Goal: Task Accomplishment & Management: Complete application form

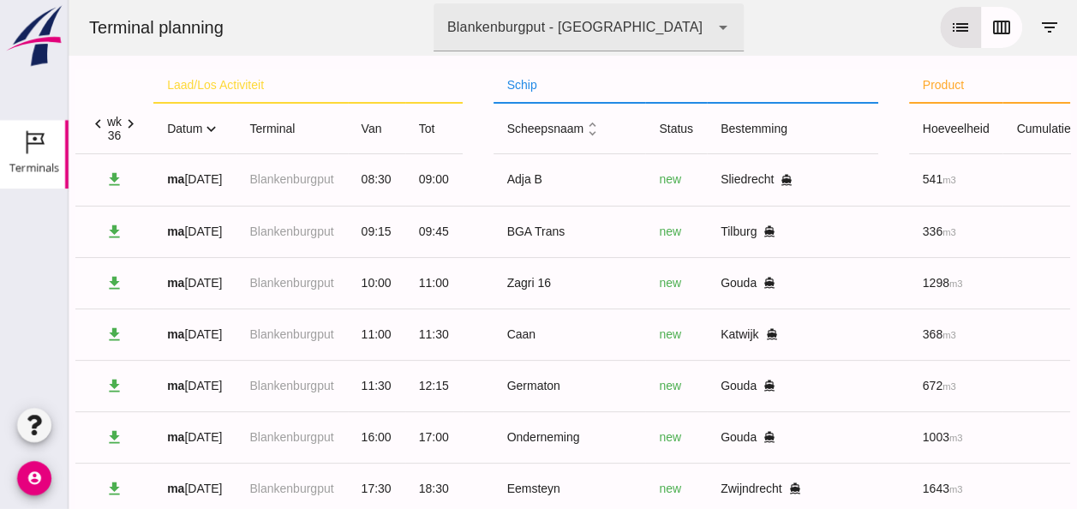
click icon "expand_more"
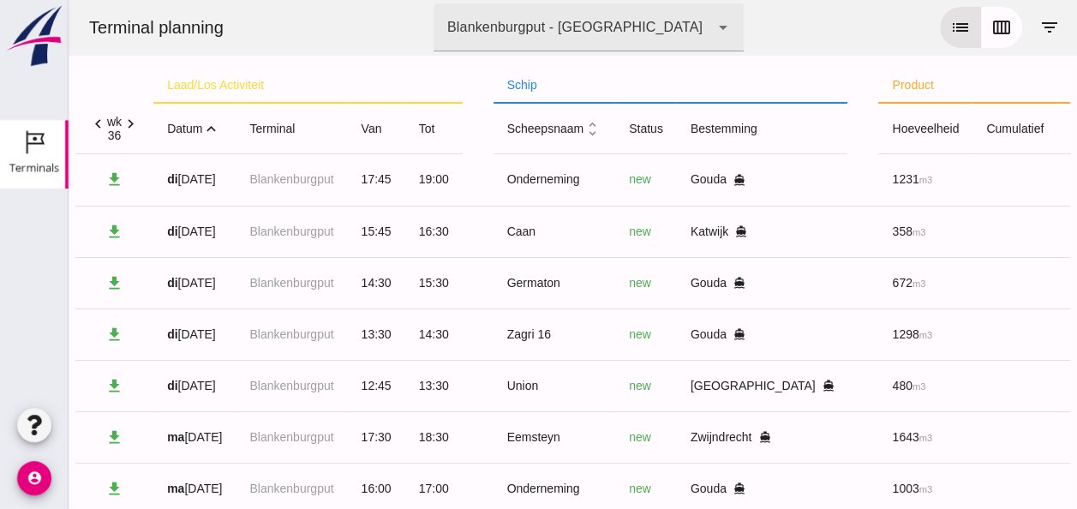
click icon "expand_less"
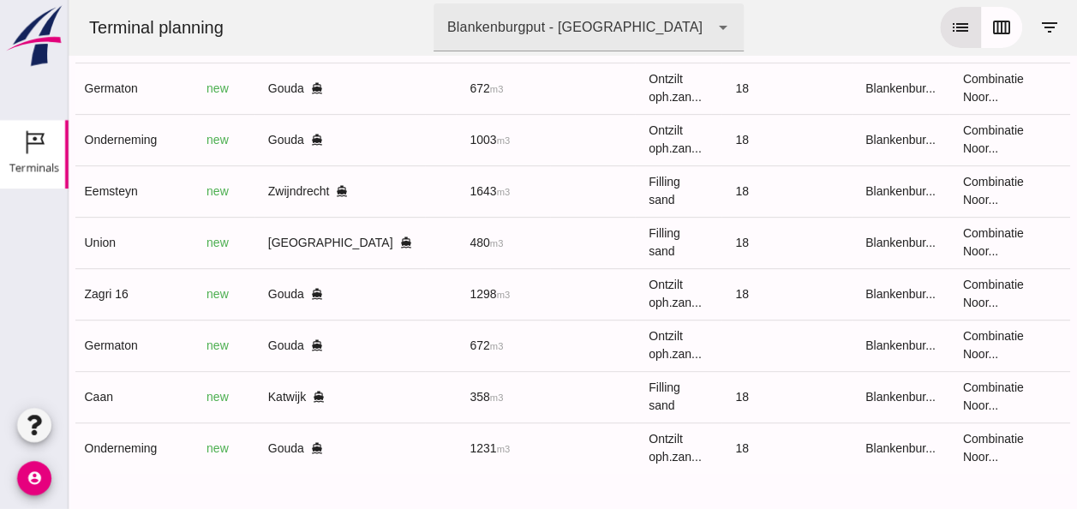
scroll to position [0, 448]
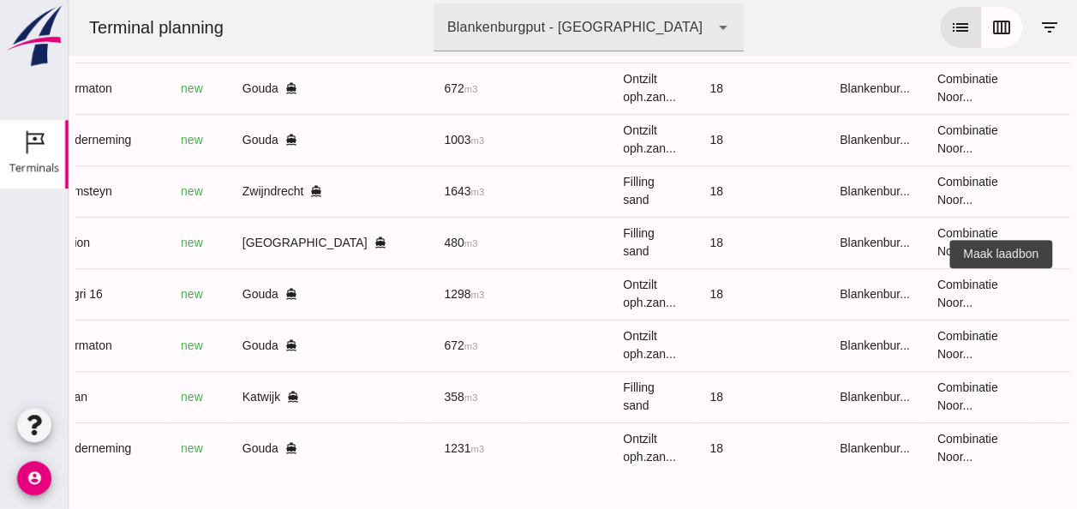
click at [1076, 286] on icon "receipt_long" at bounding box center [1090, 293] width 15 height 15
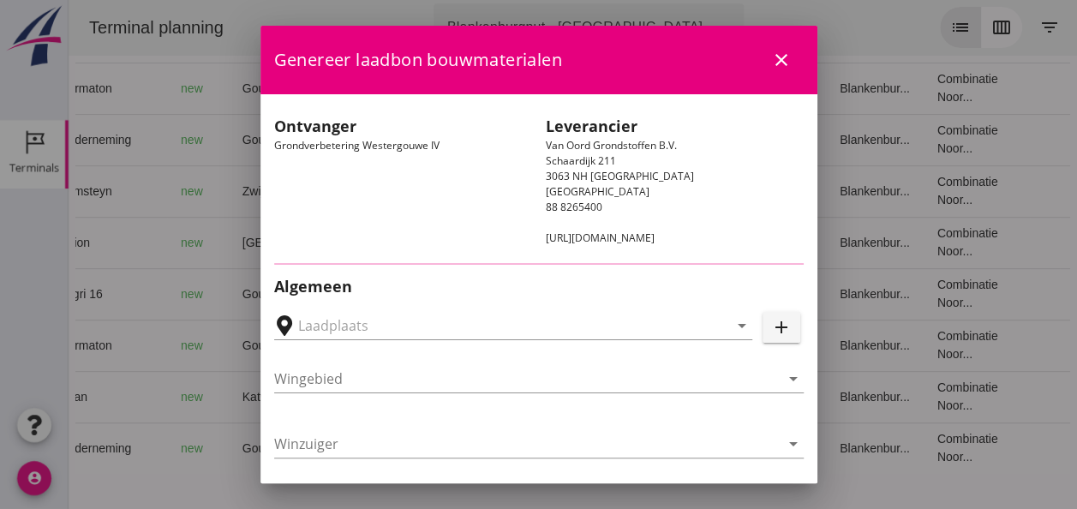
type input "Loswal Fa. J. Bos&Zonen, [GEOGRAPHIC_DATA]"
type input "Zagri 16"
type input "[PERSON_NAME]"
type input "1298"
type input "Ontzilt oph.zand [75] (6120)"
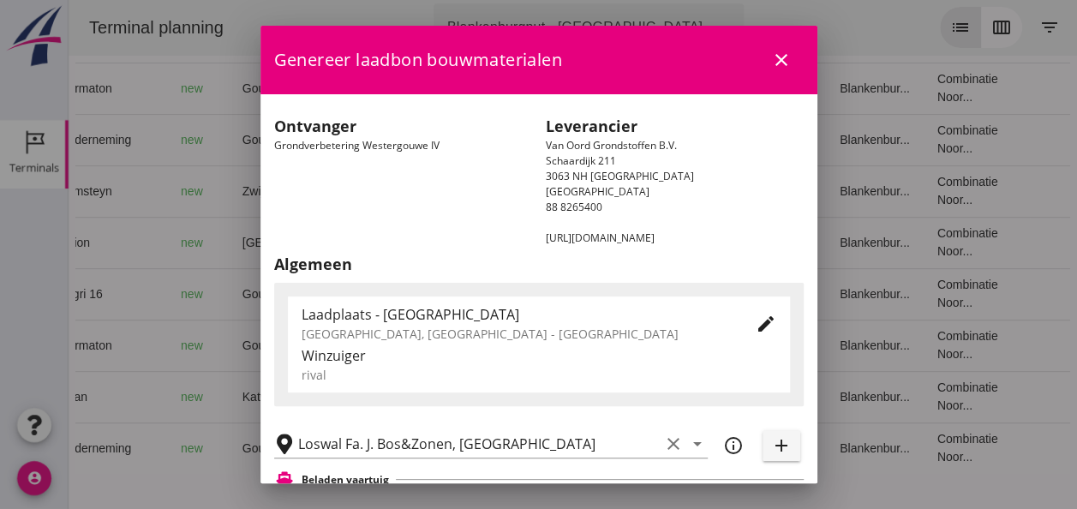
scroll to position [343, 0]
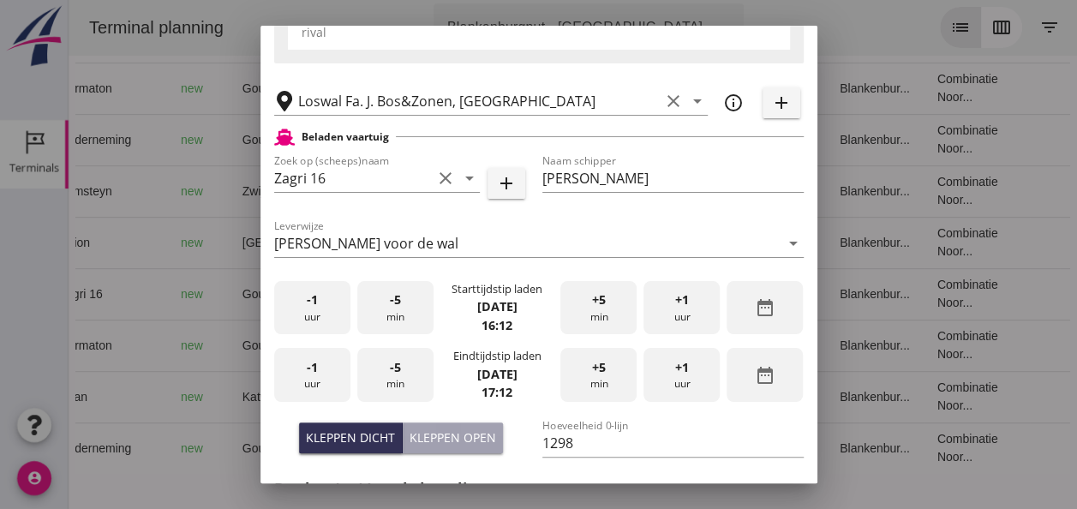
click at [319, 308] on div "-1 uur" at bounding box center [312, 308] width 76 height 54
click at [322, 309] on div "-1 uur" at bounding box center [312, 308] width 76 height 54
click at [326, 310] on div "-1 uur" at bounding box center [312, 308] width 76 height 54
click at [384, 315] on div "-5 min" at bounding box center [395, 308] width 76 height 54
click at [579, 315] on div "+5 min" at bounding box center [598, 308] width 76 height 54
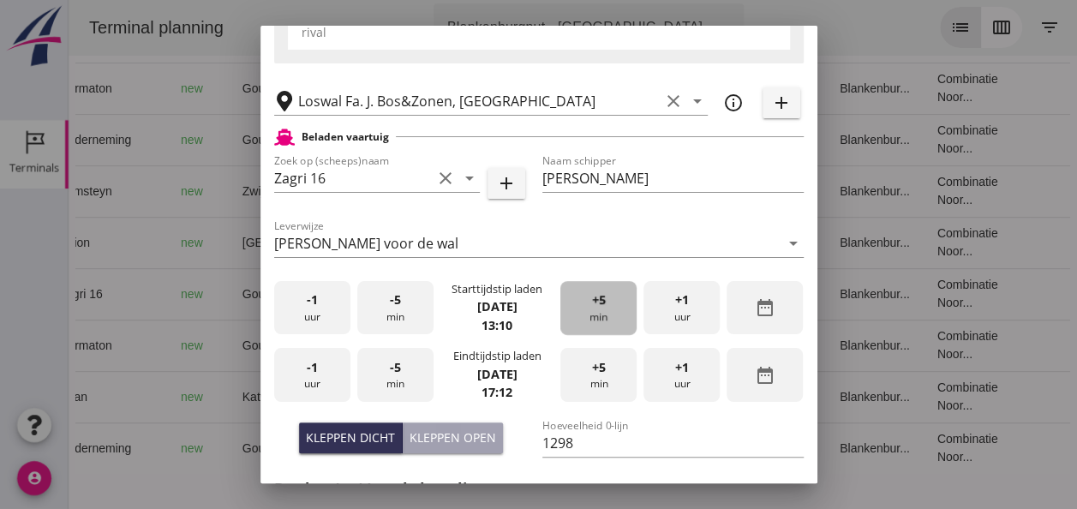
click at [579, 315] on div "+5 min" at bounding box center [598, 308] width 76 height 54
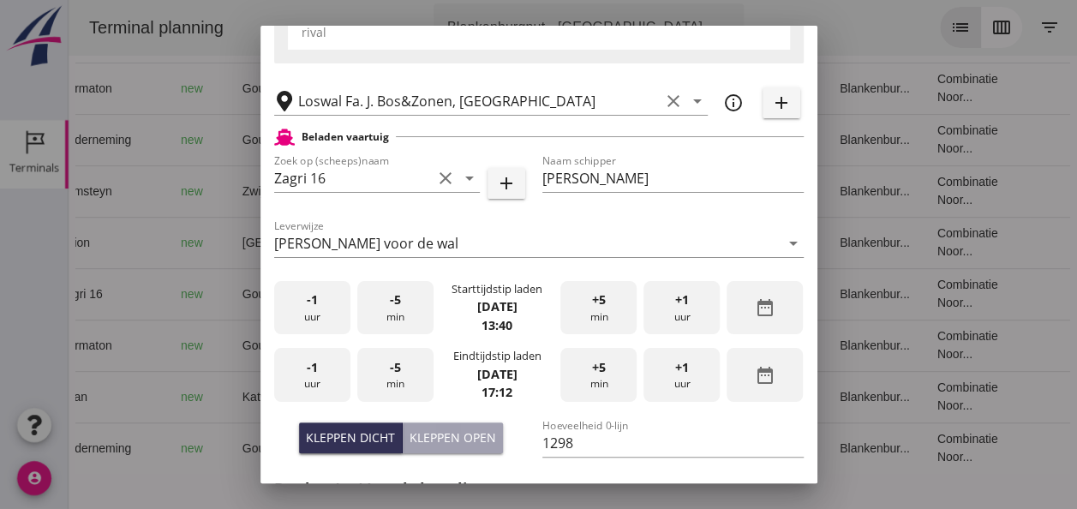
click at [322, 375] on div "-1 uur" at bounding box center [312, 375] width 76 height 54
click at [324, 375] on div "-1 uur" at bounding box center [312, 375] width 76 height 54
click at [331, 373] on div "-1 uur" at bounding box center [312, 375] width 76 height 54
click at [594, 379] on div "+5 min" at bounding box center [598, 375] width 76 height 54
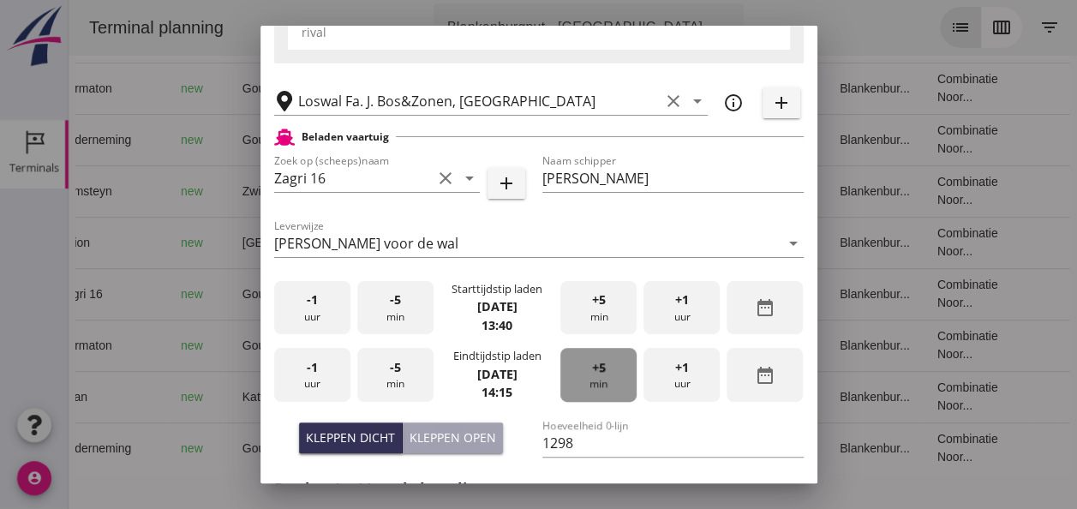
click at [594, 378] on div "+5 min" at bounding box center [598, 375] width 76 height 54
click at [594, 377] on div "+5 min" at bounding box center [598, 375] width 76 height 54
click at [594, 375] on span "+5" at bounding box center [599, 367] width 14 height 19
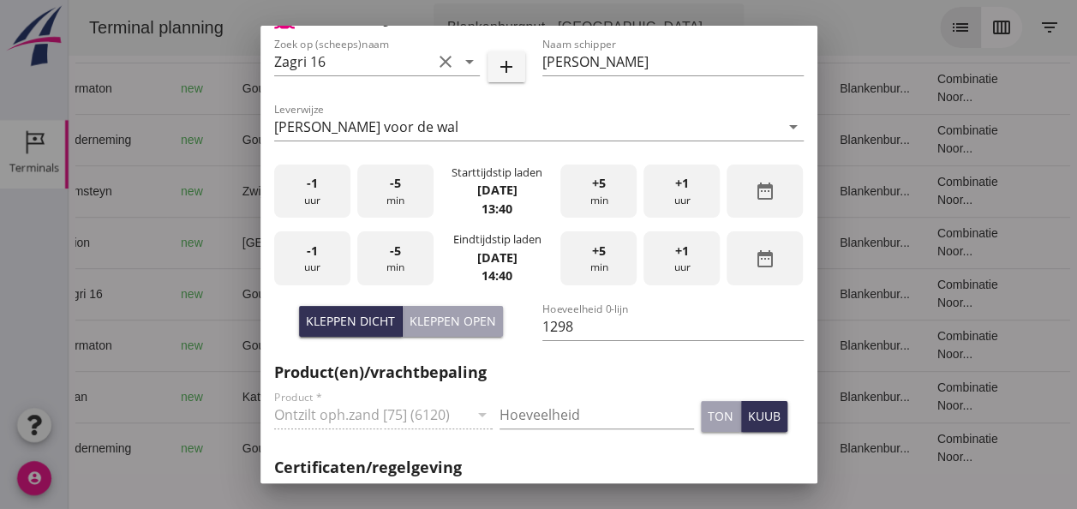
scroll to position [600, 0]
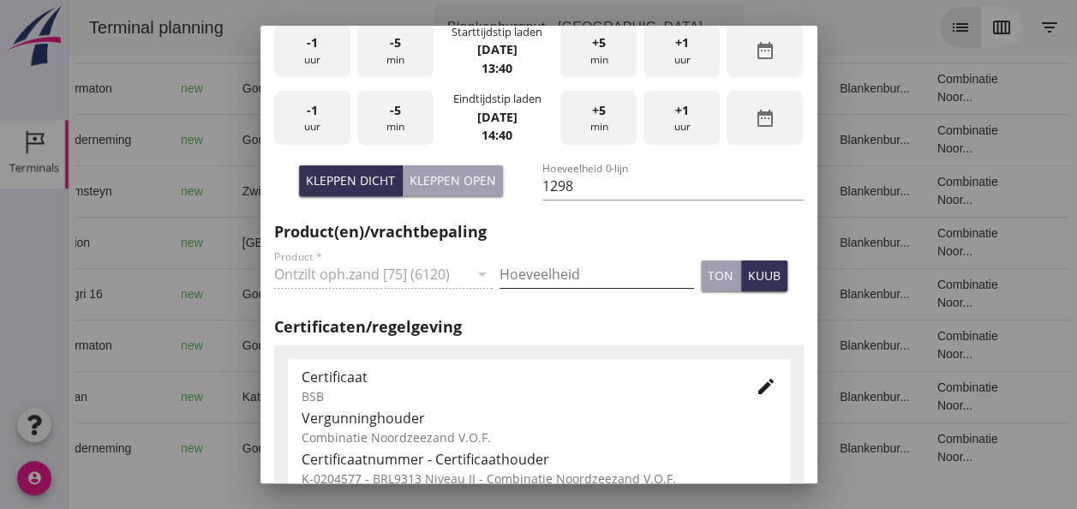
click at [541, 274] on input "Hoeveelheid" at bounding box center [596, 273] width 194 height 27
type input "1298"
click at [764, 282] on button "kuub" at bounding box center [764, 275] width 46 height 31
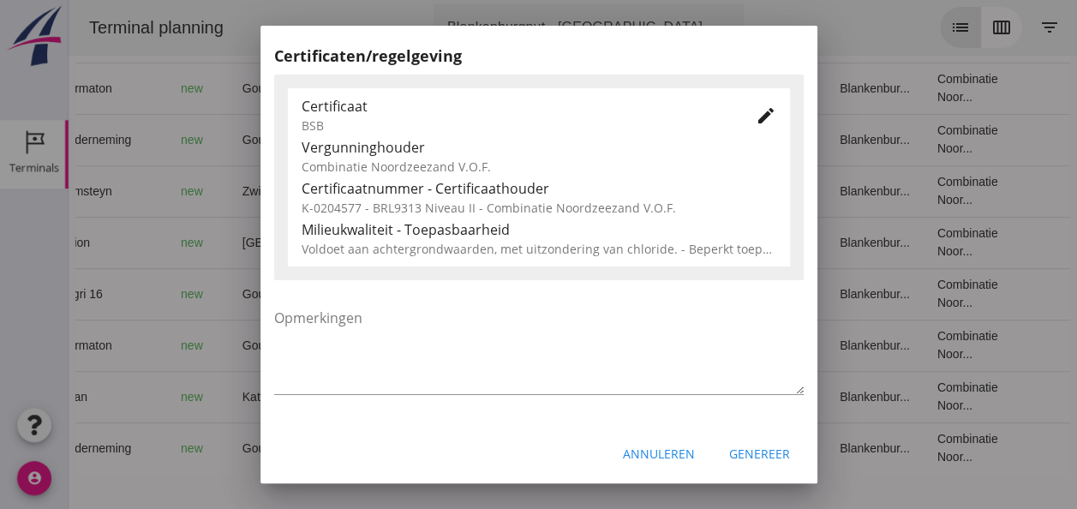
scroll to position [873, 0]
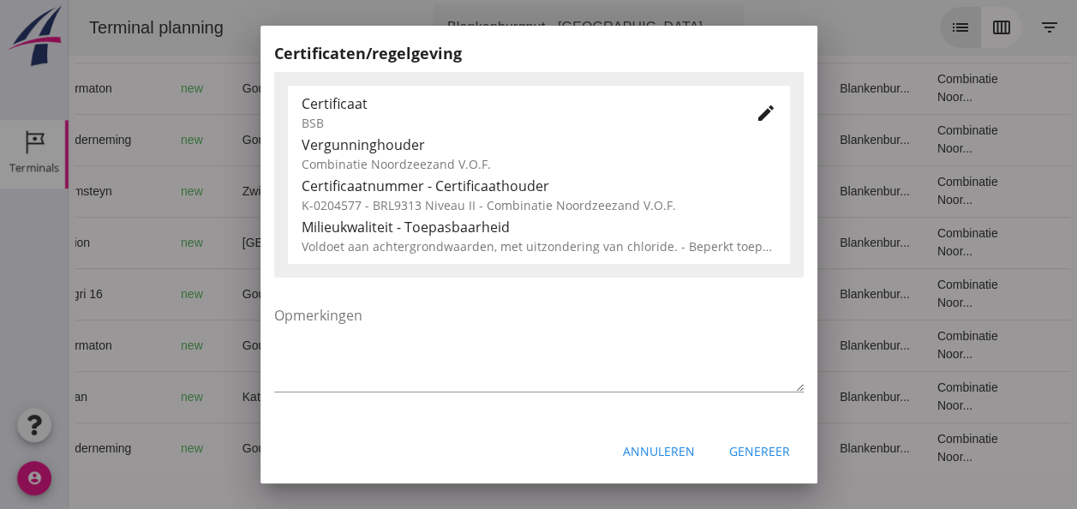
click at [748, 446] on div "Genereer" at bounding box center [759, 451] width 61 height 18
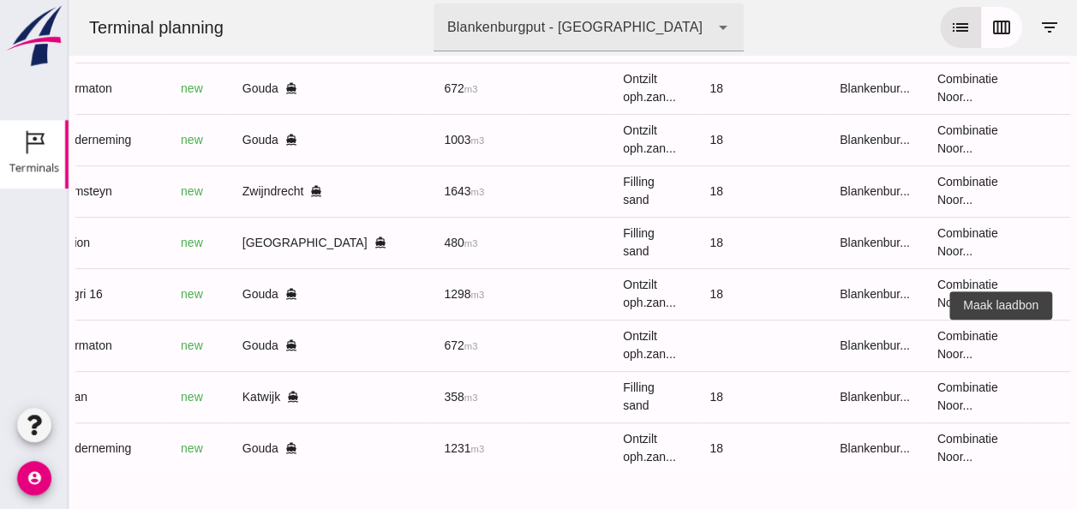
click at [1076, 337] on icon "receipt_long" at bounding box center [1090, 344] width 15 height 15
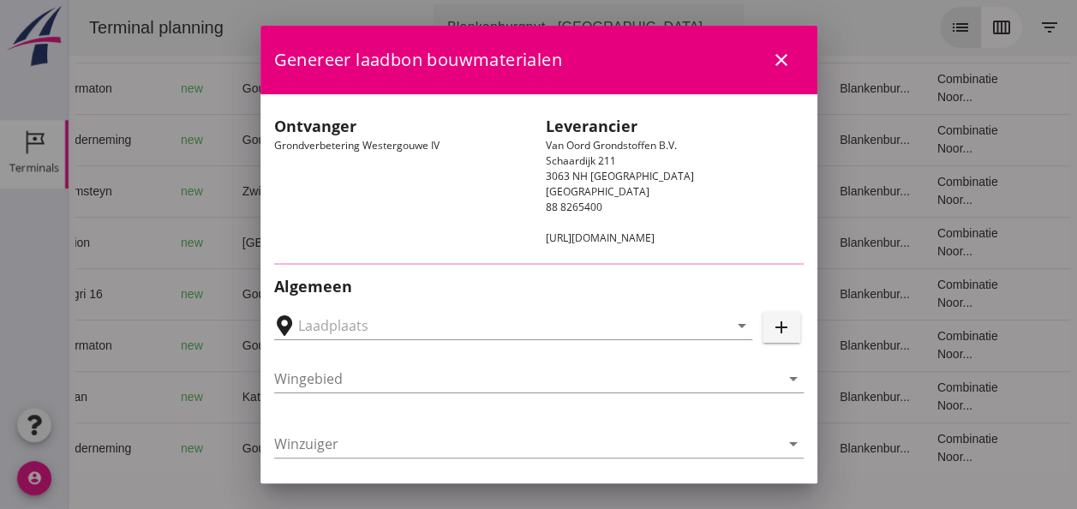
type input "Loswal Fa. J. Bos&Zonen, [GEOGRAPHIC_DATA]"
type input "Germaton"
type input "[PERSON_NAME]"
type input "Ontzilt oph.zand [75] (6120)"
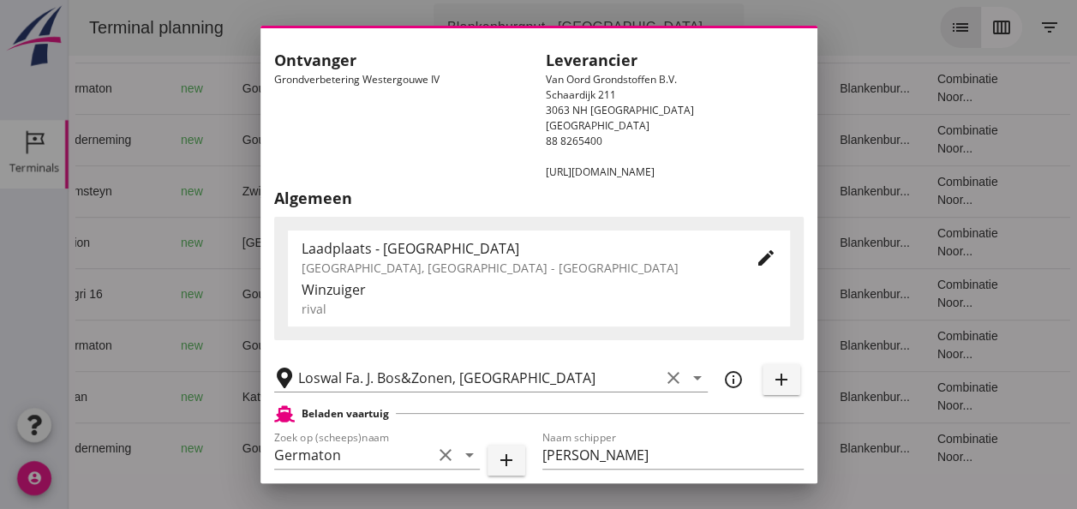
scroll to position [257, 0]
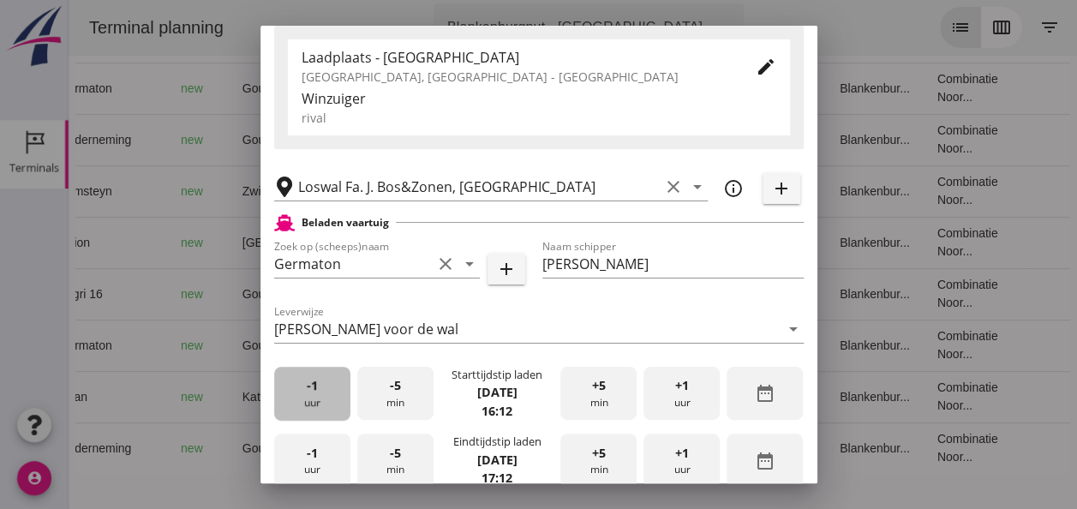
click at [301, 399] on div "-1 uur" at bounding box center [312, 394] width 76 height 54
click at [400, 397] on div "-5 min" at bounding box center [395, 394] width 76 height 54
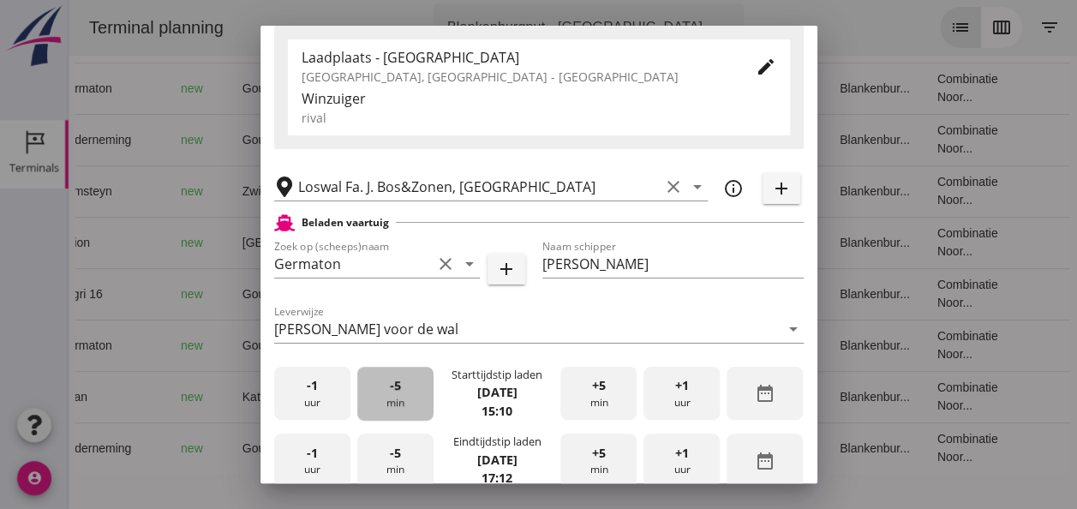
click at [400, 397] on div "-5 min" at bounding box center [395, 394] width 76 height 54
click at [403, 397] on div "-5 min" at bounding box center [395, 394] width 76 height 54
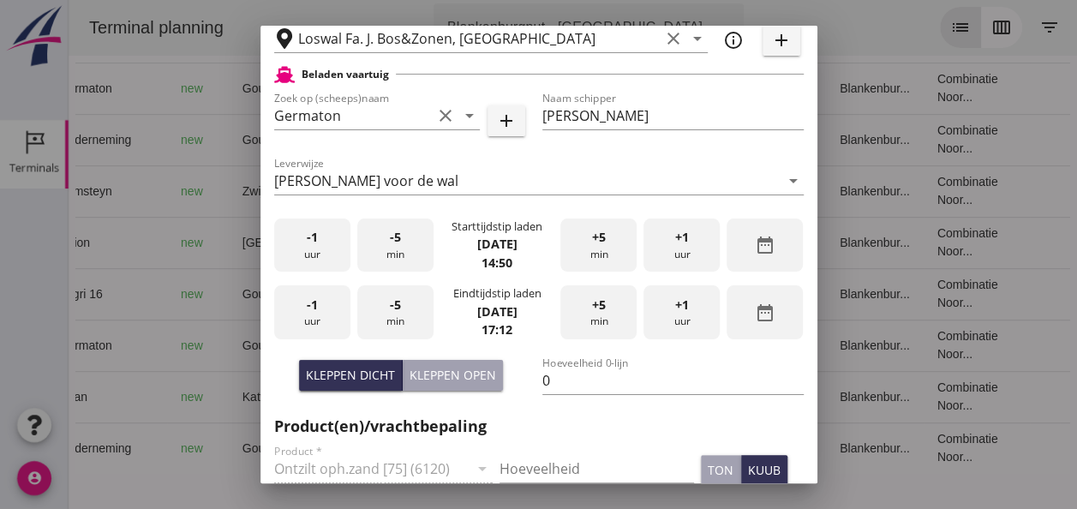
scroll to position [428, 0]
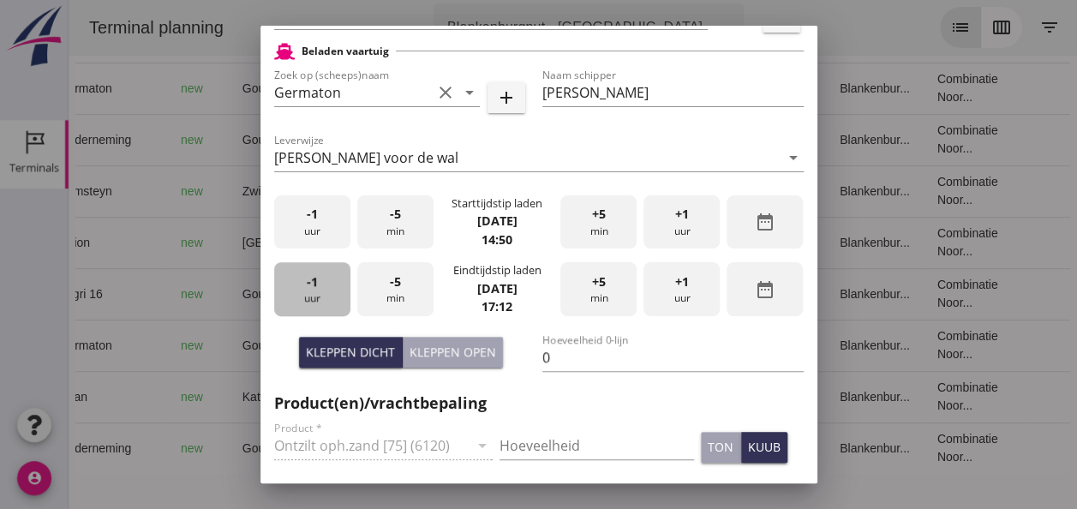
click at [335, 296] on div "-1 uur" at bounding box center [312, 289] width 76 height 54
click at [336, 296] on div "-1 uur" at bounding box center [312, 289] width 76 height 54
click at [591, 294] on div "+5 min" at bounding box center [598, 289] width 76 height 54
click at [591, 293] on div "+5 min" at bounding box center [598, 289] width 76 height 54
click at [560, 349] on input "0" at bounding box center [672, 356] width 261 height 27
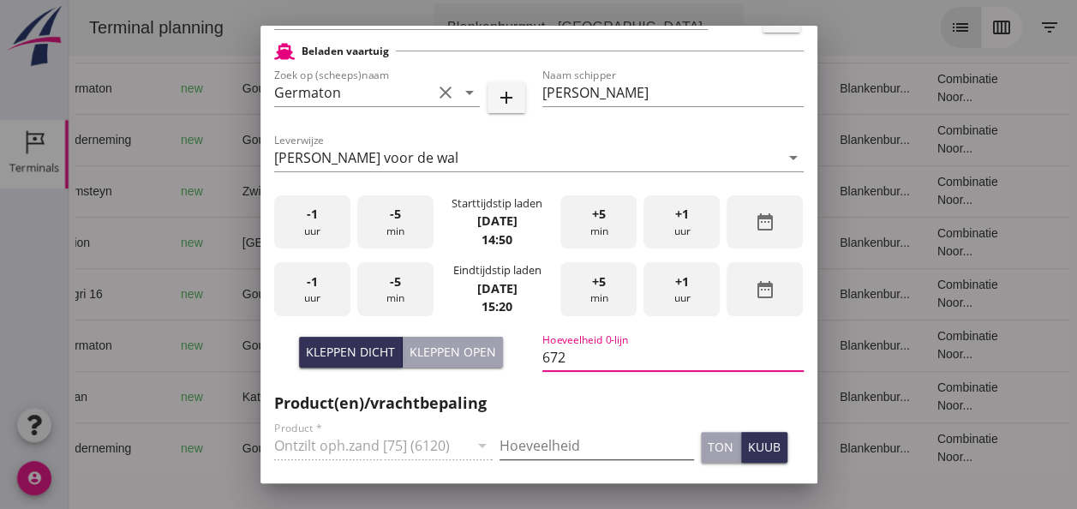
type input "672"
click at [523, 447] on input "Hoeveelheid" at bounding box center [596, 445] width 194 height 27
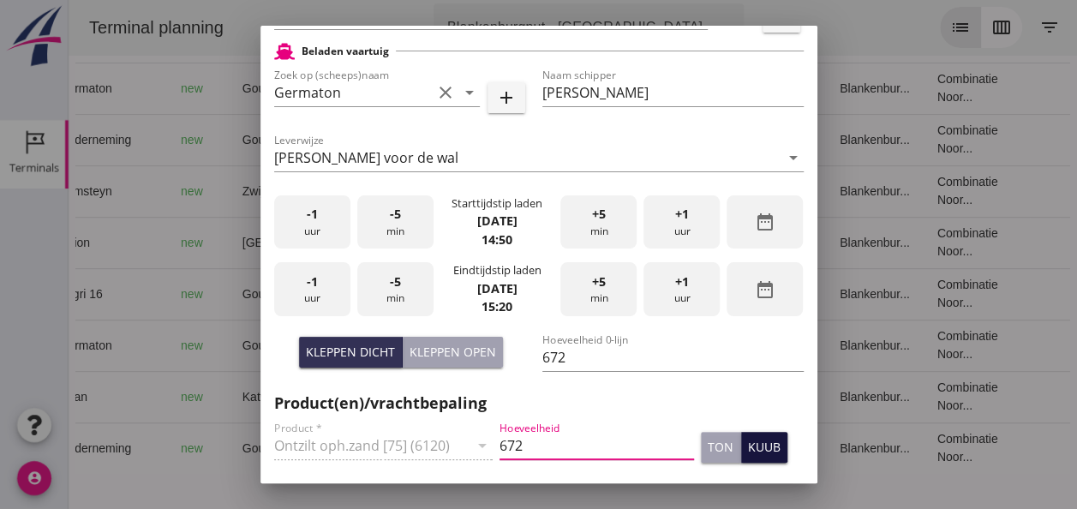
type input "672"
click at [759, 451] on div "kuub" at bounding box center [764, 447] width 33 height 18
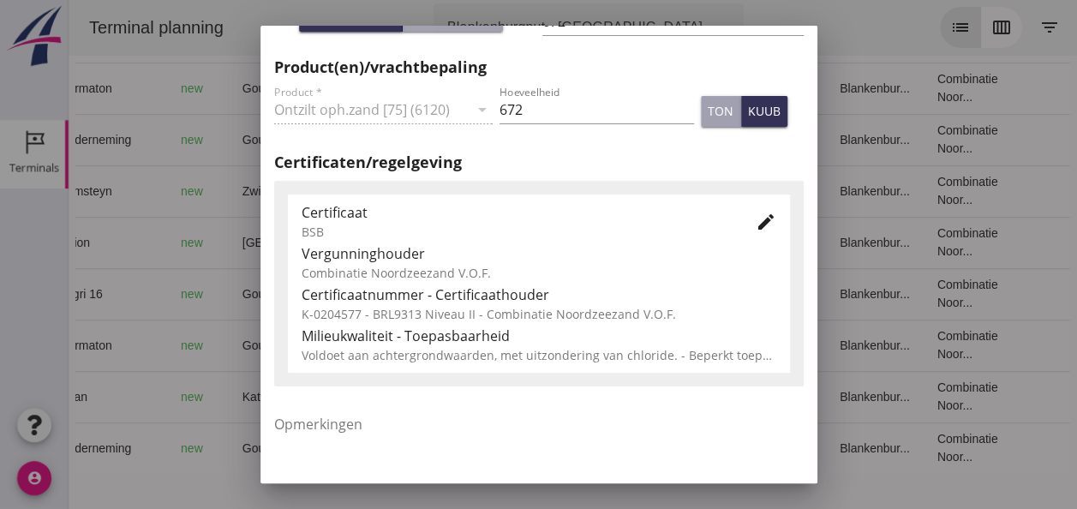
scroll to position [873, 0]
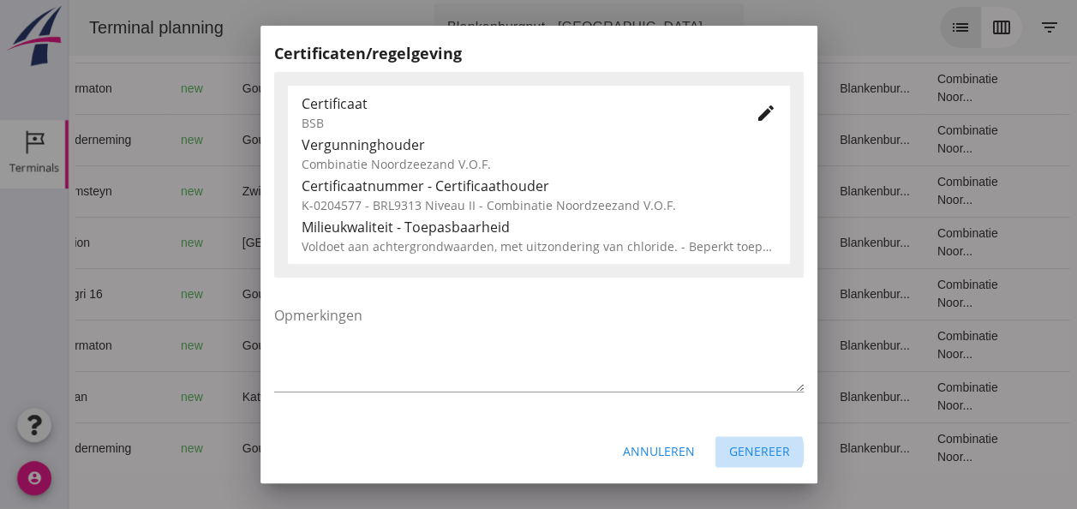
click at [736, 447] on div "Genereer" at bounding box center [759, 451] width 61 height 18
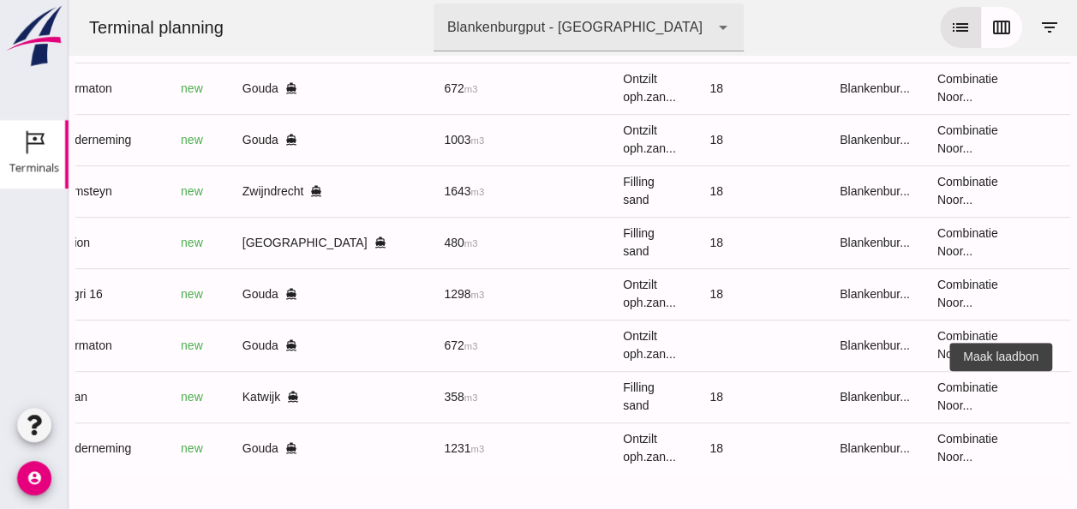
click at [1076, 389] on icon "receipt_long" at bounding box center [1090, 396] width 15 height 15
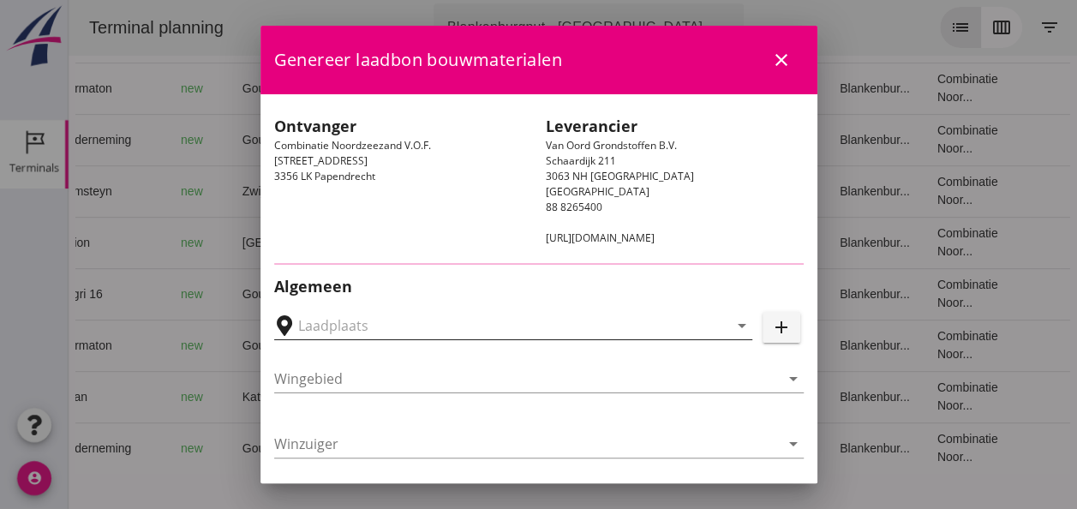
type input "[GEOGRAPHIC_DATA], [GEOGRAPHIC_DATA], [GEOGRAPHIC_DATA]"
type input "Caan"
type input "[PERSON_NAME]"
type input "368"
type input "Ophoogzand (6120)"
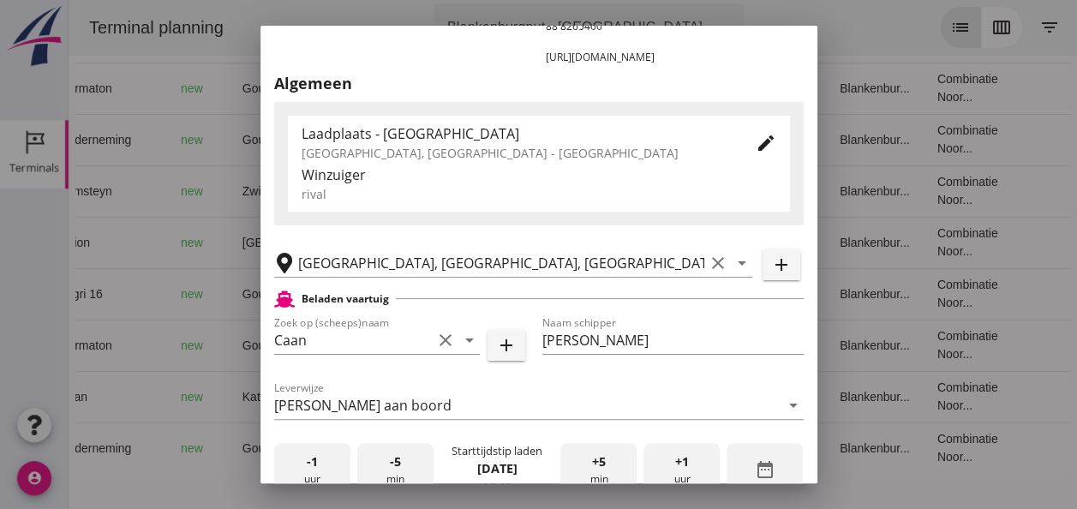
scroll to position [343, 0]
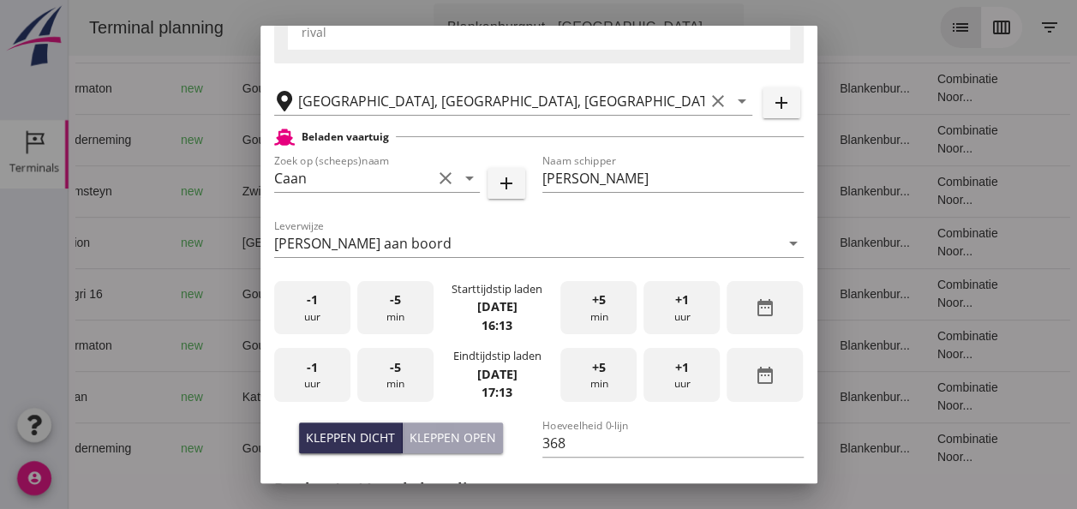
click at [314, 307] on span "-1" at bounding box center [312, 299] width 11 height 19
click at [577, 311] on div "+5 min" at bounding box center [598, 308] width 76 height 54
click at [577, 310] on div "+5 min" at bounding box center [598, 308] width 76 height 54
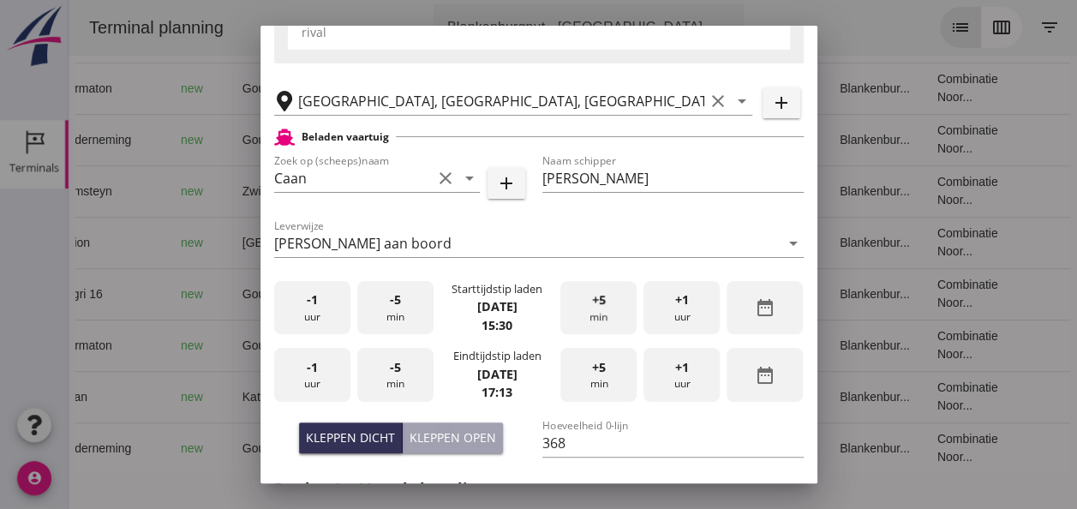
click at [577, 310] on div "+5 min" at bounding box center [598, 308] width 76 height 54
drag, startPoint x: 312, startPoint y: 370, endPoint x: 336, endPoint y: 368, distance: 24.0
click at [314, 370] on span "-1" at bounding box center [312, 367] width 11 height 19
click at [401, 374] on div "-5 min" at bounding box center [395, 375] width 76 height 54
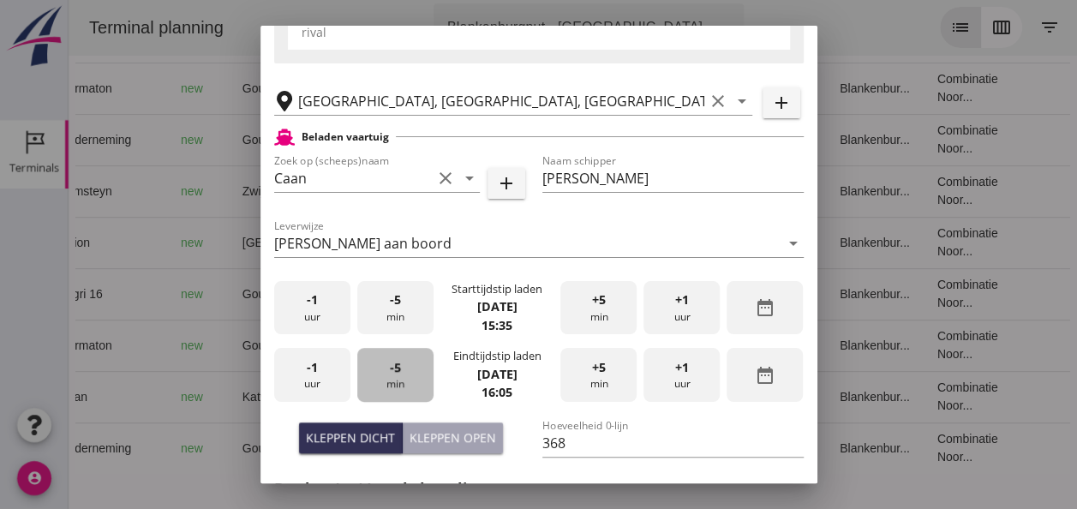
click at [401, 374] on div "-5 min" at bounding box center [395, 375] width 76 height 54
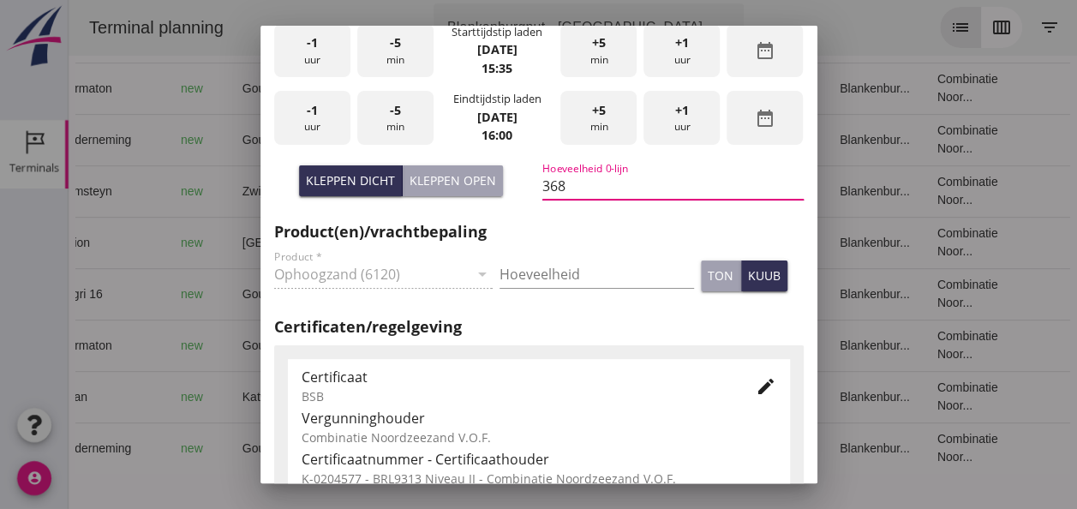
click at [567, 188] on input "368" at bounding box center [672, 185] width 261 height 27
type input "358"
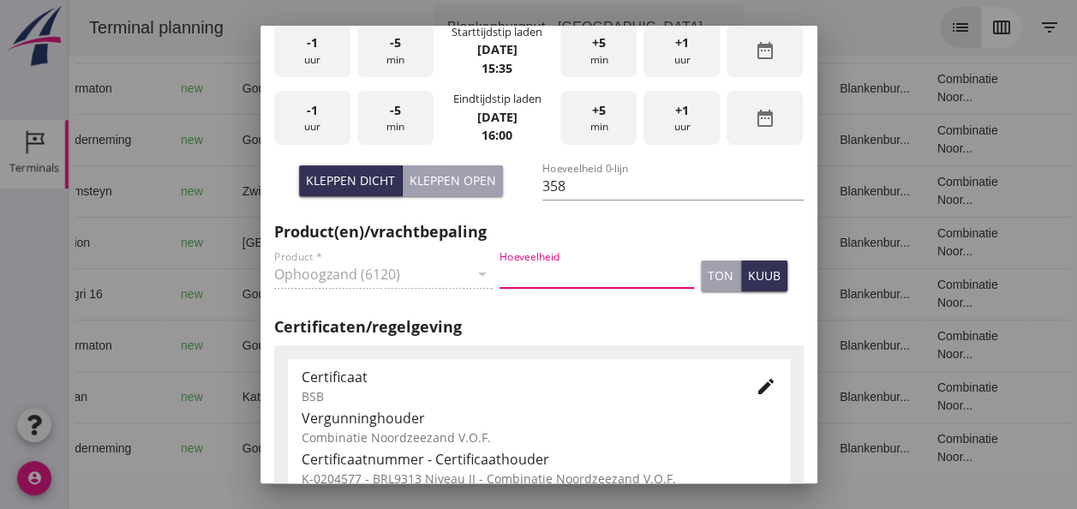
click at [529, 270] on input "Hoeveelheid" at bounding box center [596, 273] width 194 height 27
type input "358"
click at [749, 274] on div "kuub" at bounding box center [764, 275] width 33 height 18
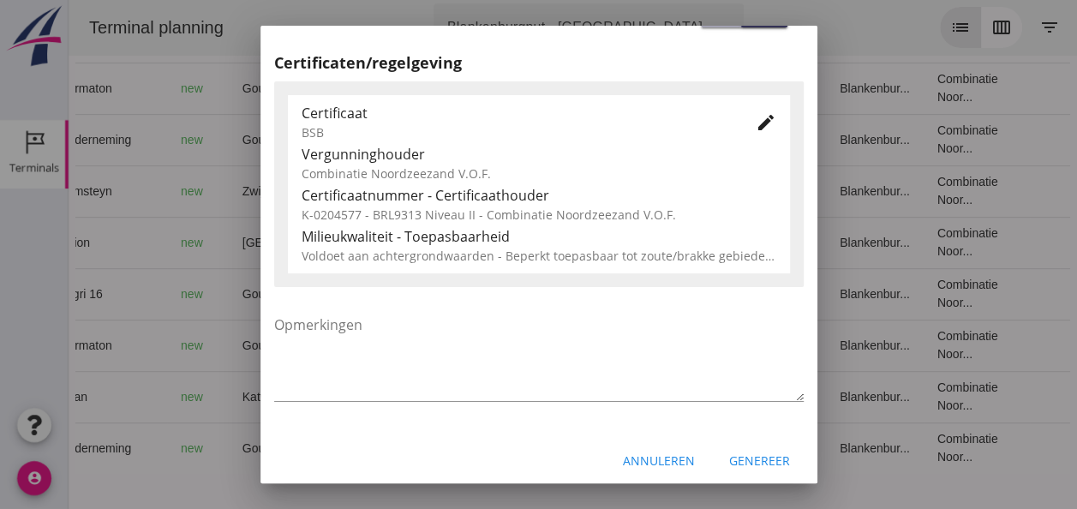
scroll to position [873, 0]
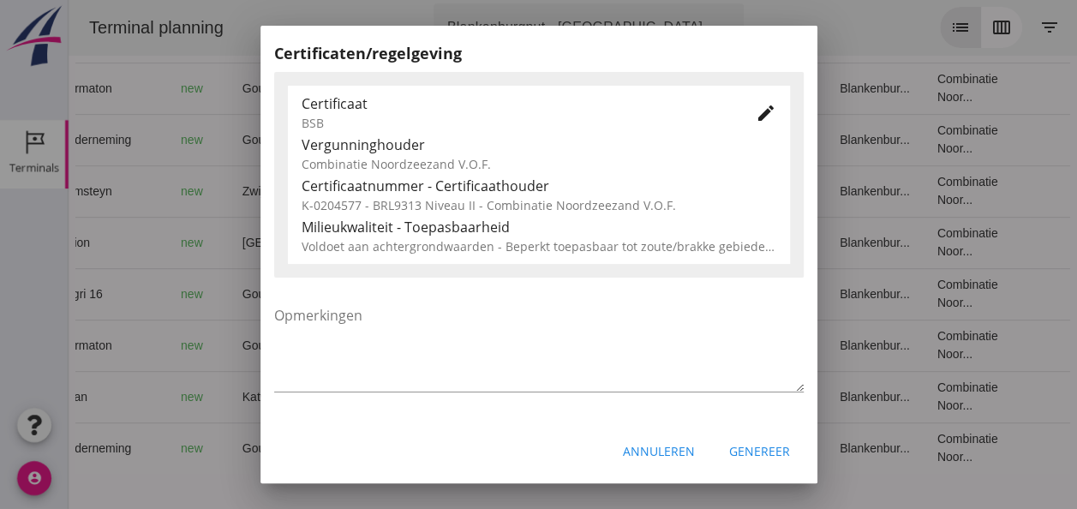
click at [760, 455] on div "Genereer" at bounding box center [759, 451] width 61 height 18
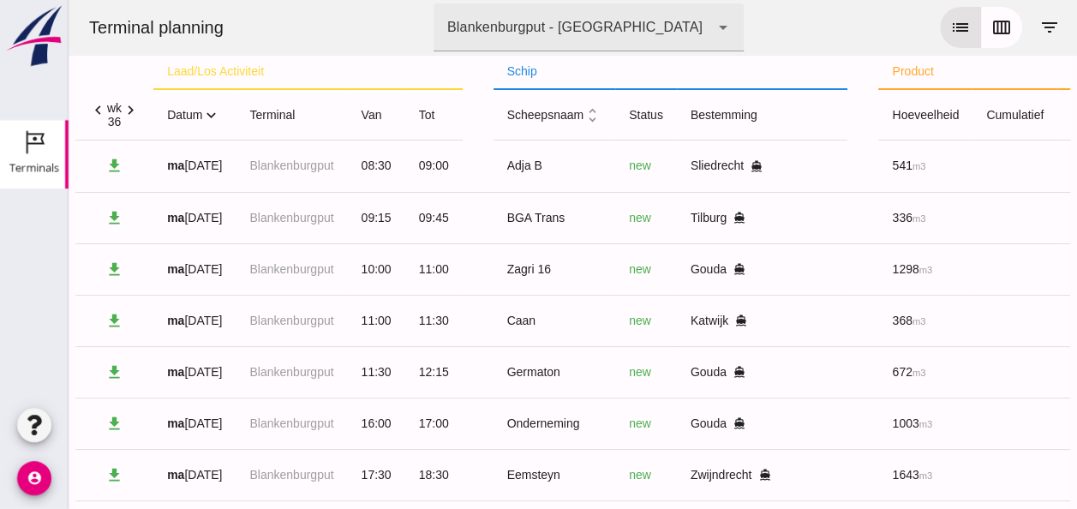
scroll to position [0, 0]
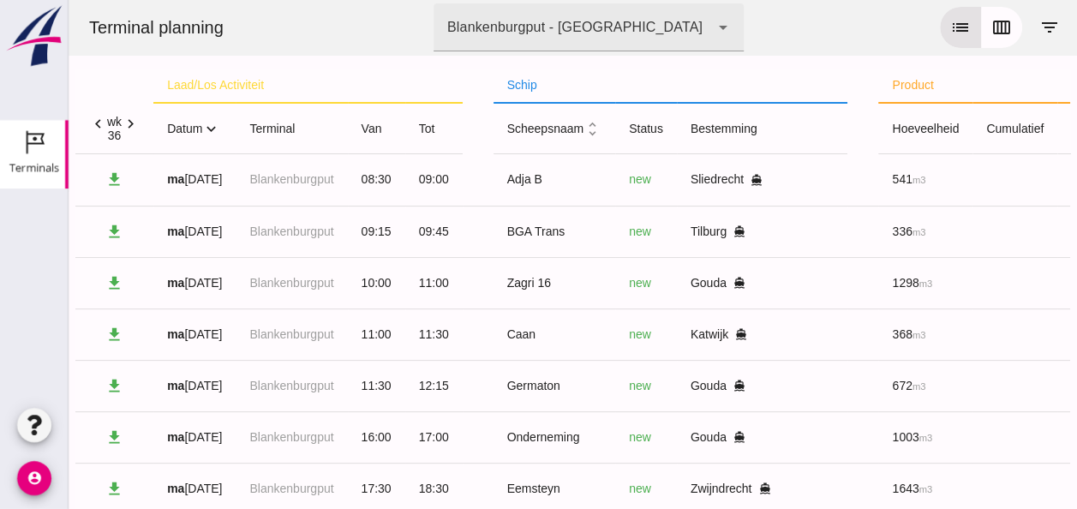
click icon "expand_more"
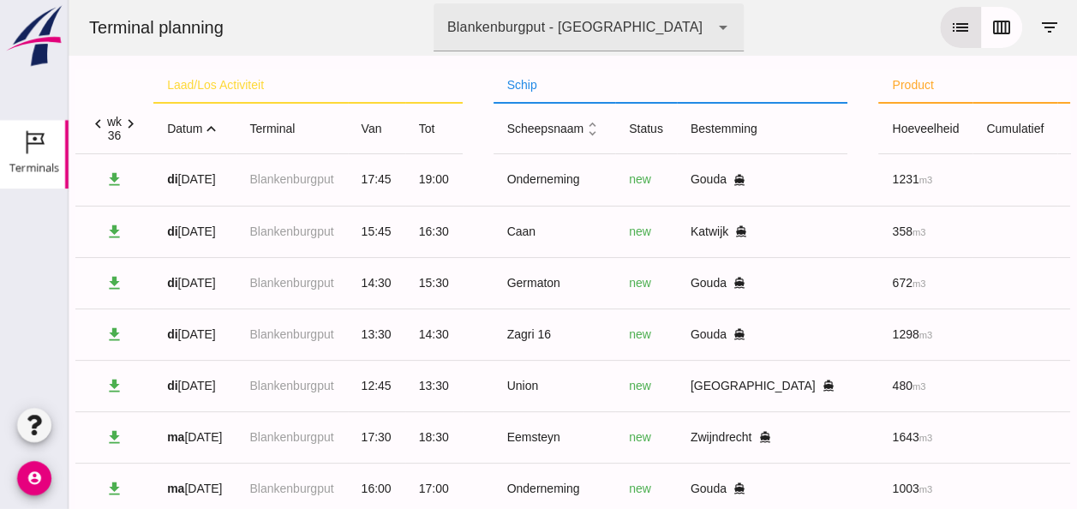
click icon "expand_less"
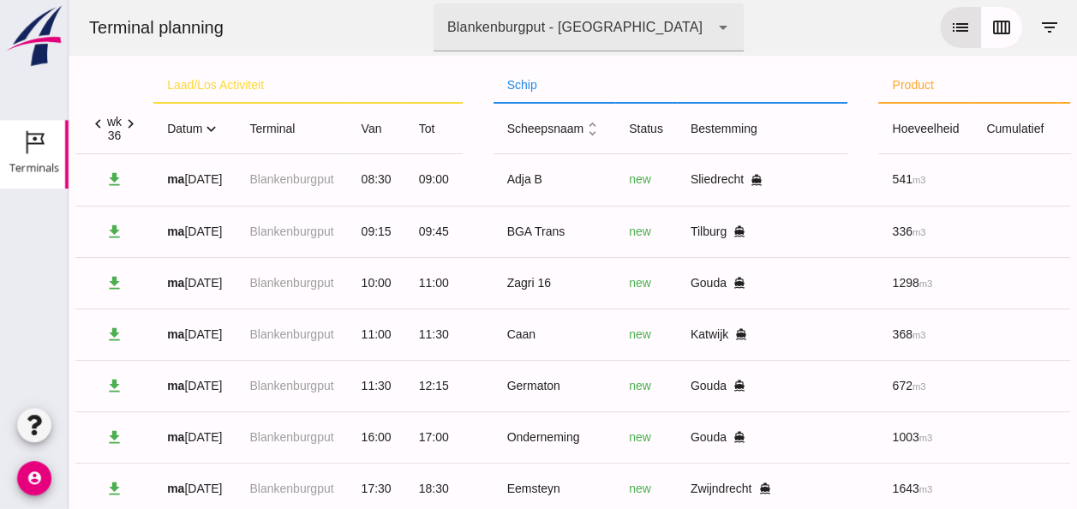
click icon "expand_more"
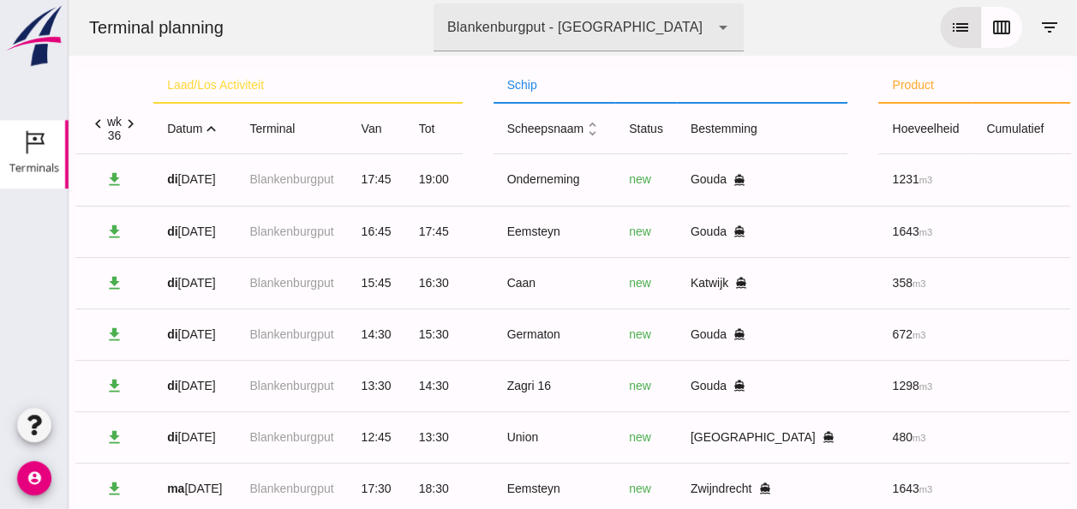
click icon "expand_less"
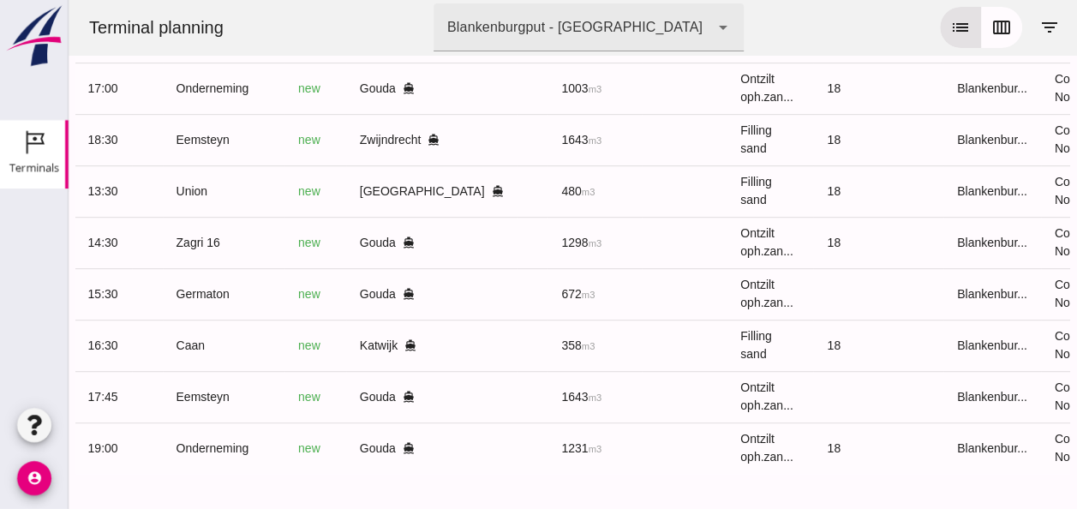
scroll to position [0, 448]
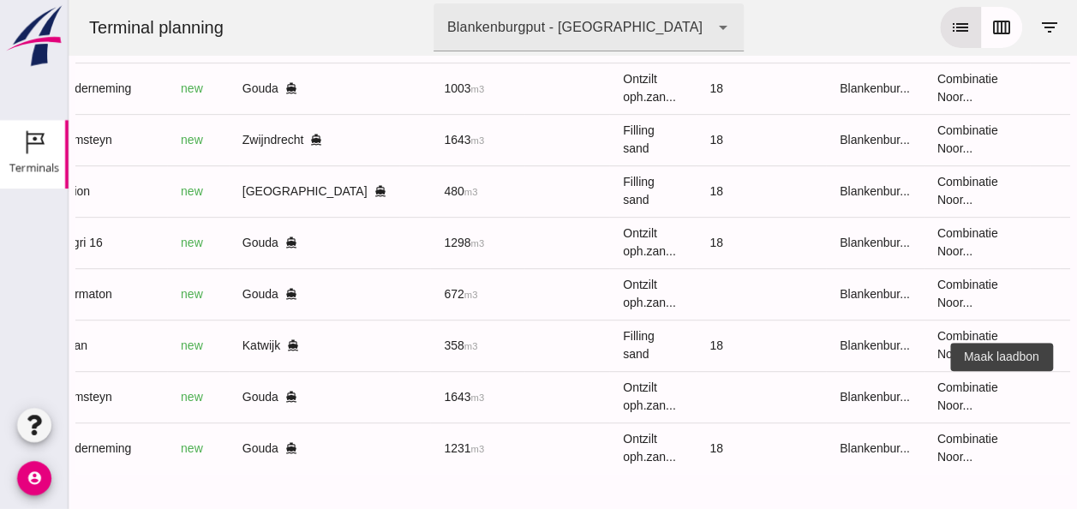
click at [1076, 389] on icon "receipt_long" at bounding box center [1090, 396] width 15 height 15
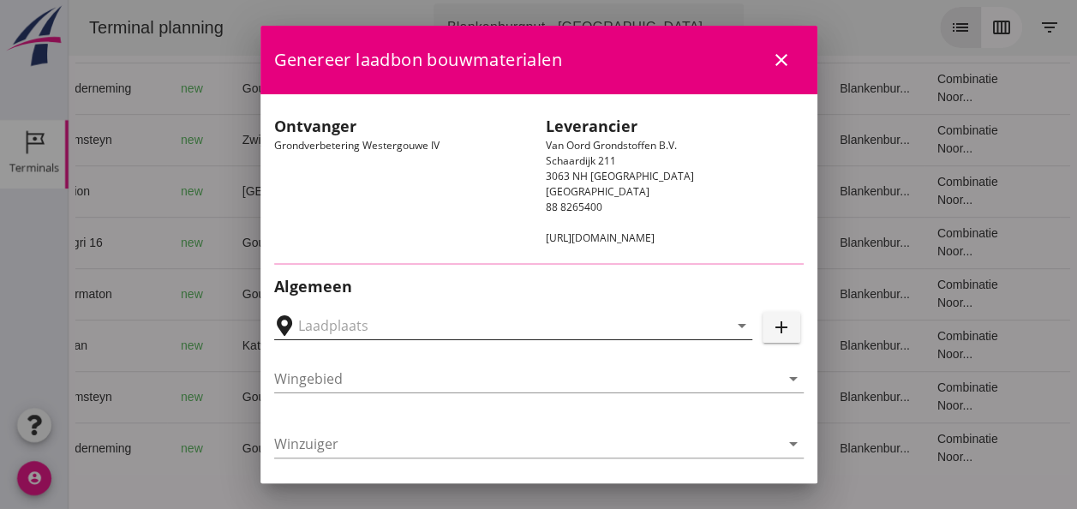
type input "Loswal Fa. J. Bos&Zonen, [GEOGRAPHIC_DATA]"
type input "Eemsteyn"
type input "[PERSON_NAME]"
type input "1643"
type input "Ontzilt oph.zand [75] (6120)"
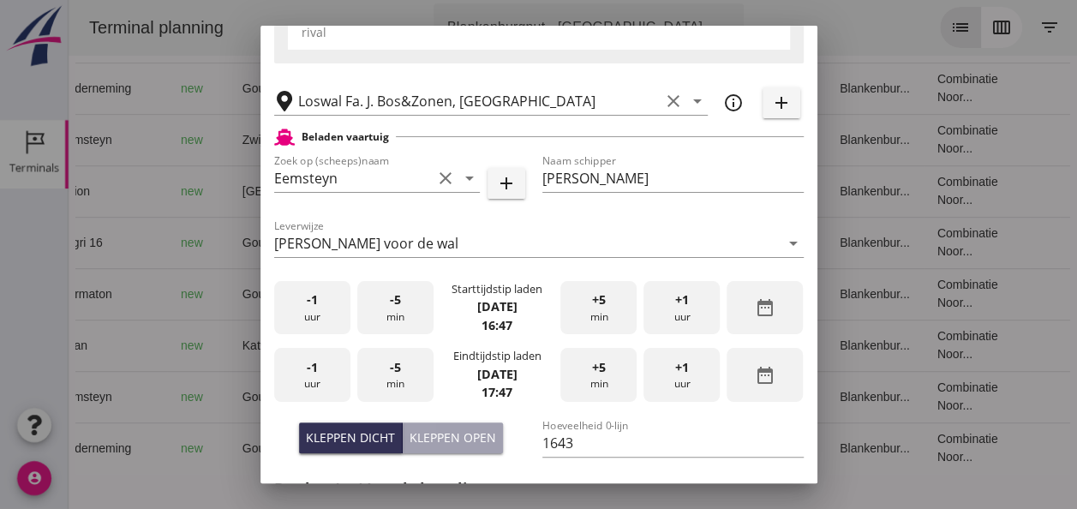
scroll to position [257, 0]
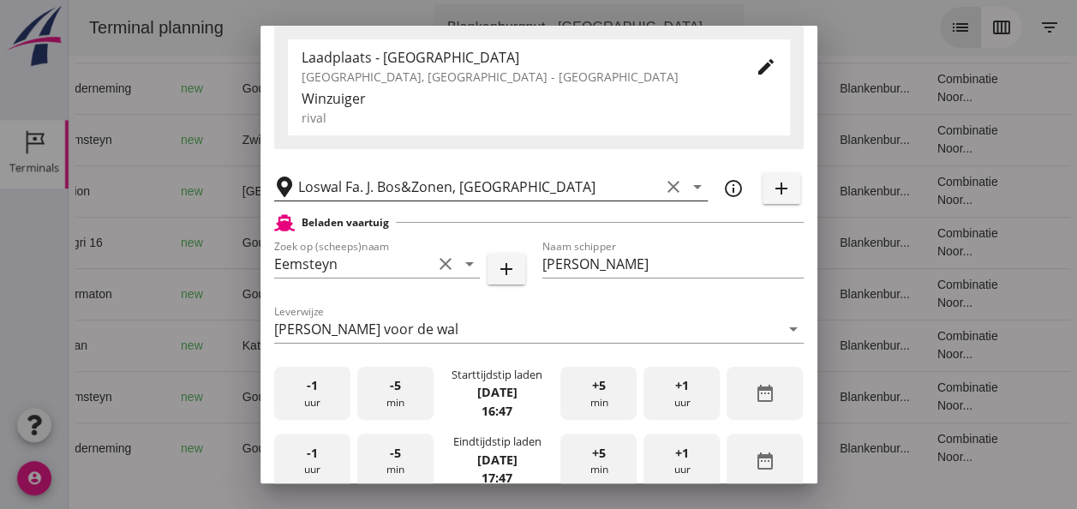
click at [663, 184] on icon "clear" at bounding box center [673, 186] width 21 height 21
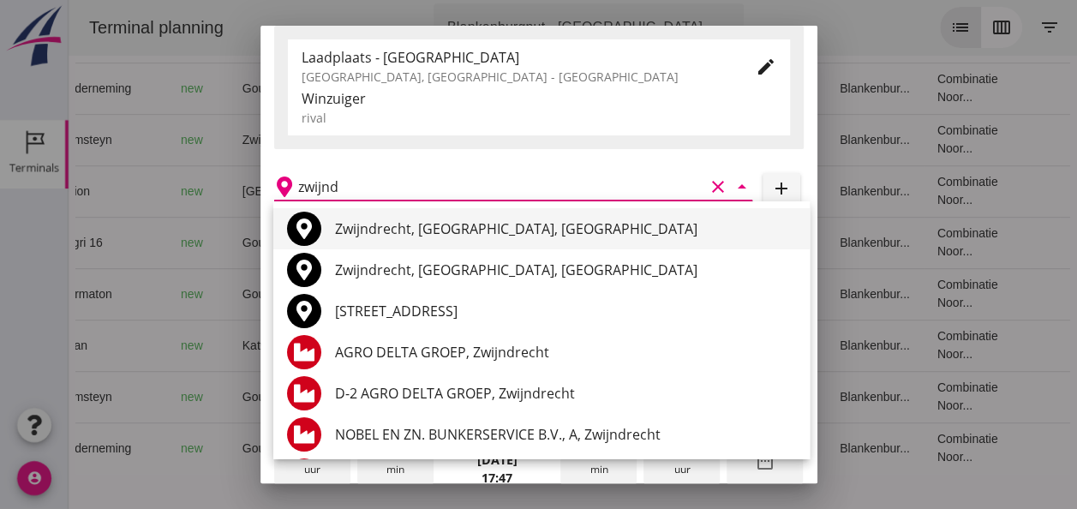
click at [533, 233] on div "Zwijndrecht, [GEOGRAPHIC_DATA], [GEOGRAPHIC_DATA]" at bounding box center [565, 228] width 461 height 21
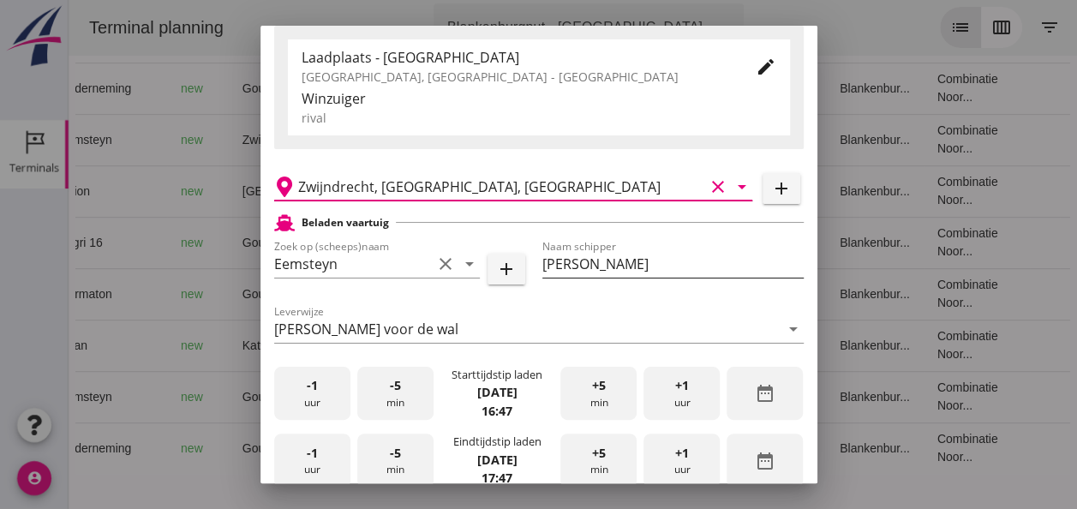
type input "Zwijndrecht, [GEOGRAPHIC_DATA], [GEOGRAPHIC_DATA]"
click at [724, 255] on input "[PERSON_NAME]" at bounding box center [672, 263] width 261 height 27
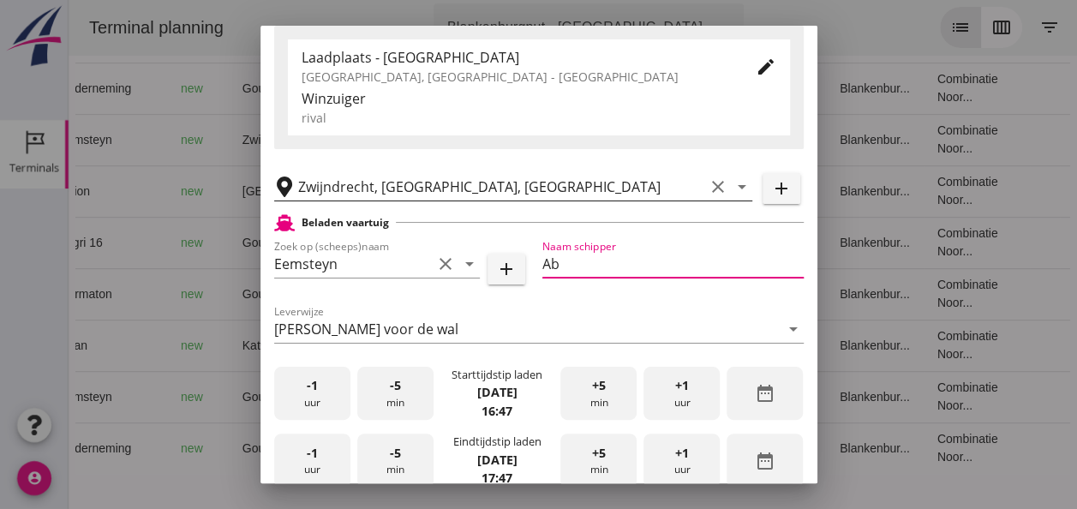
type input "A"
click at [734, 255] on input "[PERSON_NAME] en ernie" at bounding box center [672, 263] width 261 height 27
type input "[PERSON_NAME] en ernie"
click at [703, 317] on div "[PERSON_NAME] voor de wal" at bounding box center [526, 328] width 505 height 27
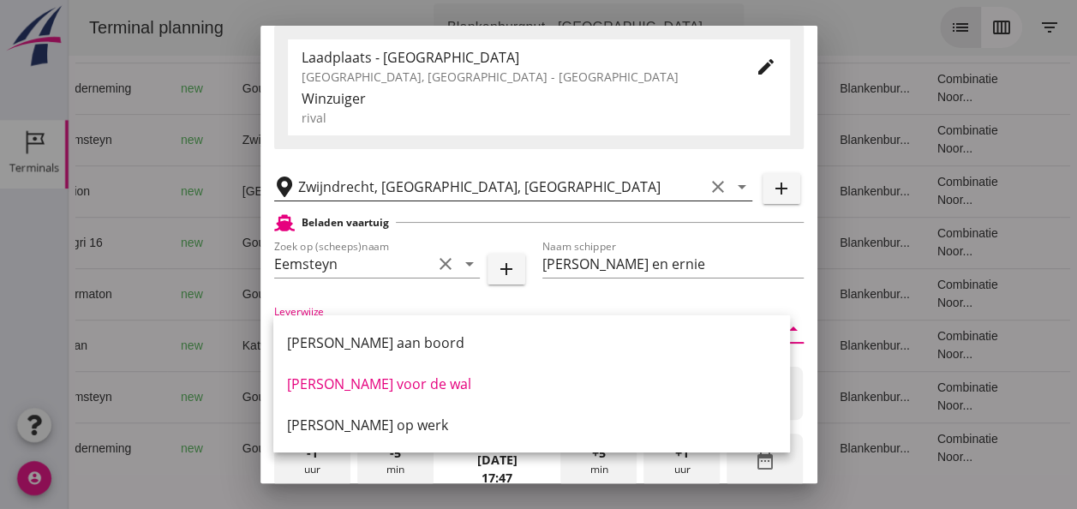
click at [705, 89] on div "Winzuiger" at bounding box center [539, 98] width 475 height 21
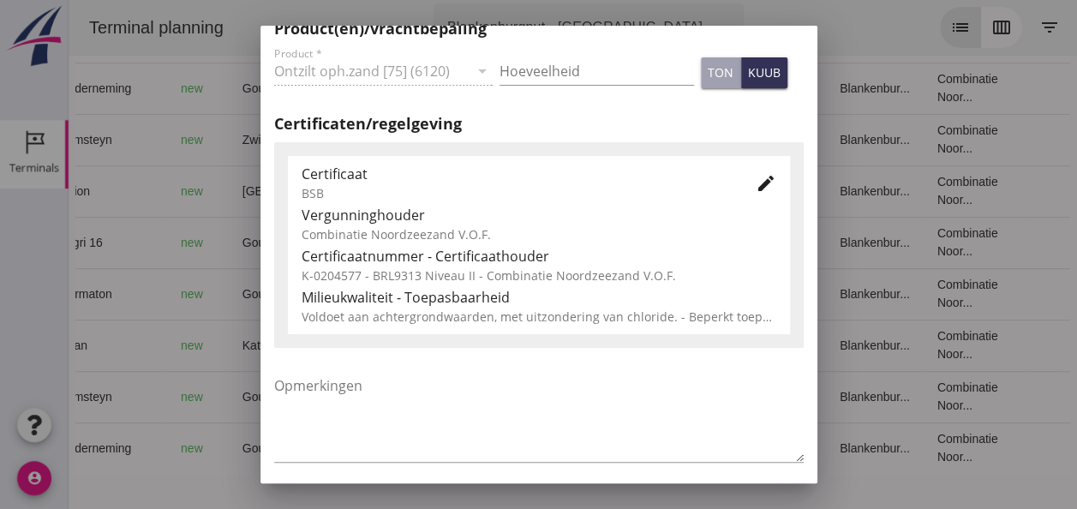
scroll to position [873, 0]
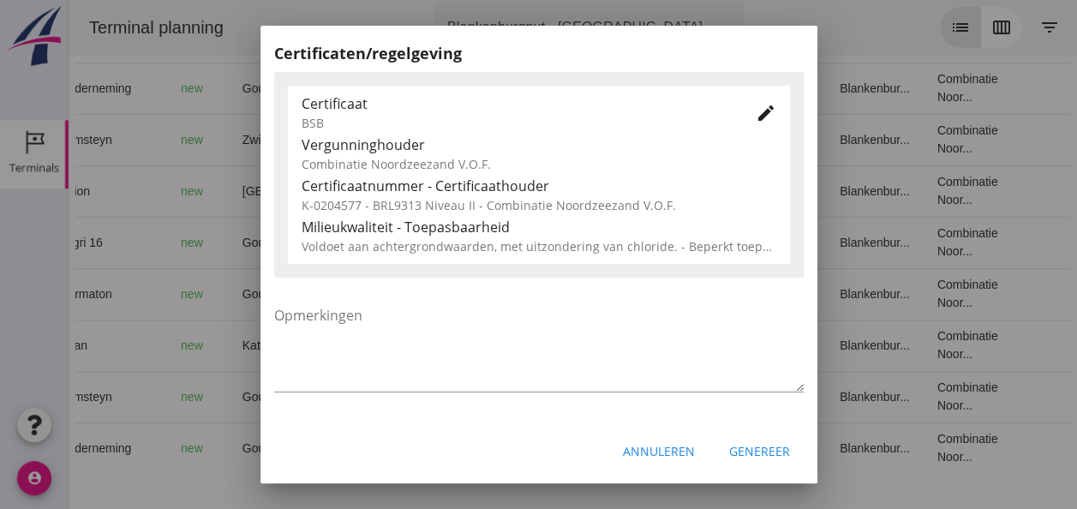
click at [660, 453] on div "Annuleren" at bounding box center [659, 451] width 72 height 18
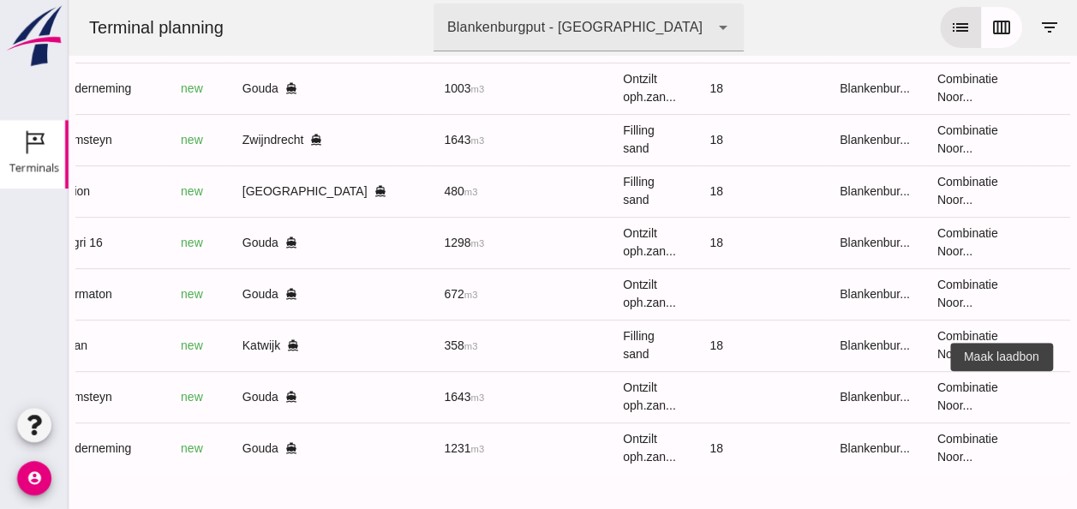
click at [1076, 389] on icon "receipt_long" at bounding box center [1090, 396] width 15 height 15
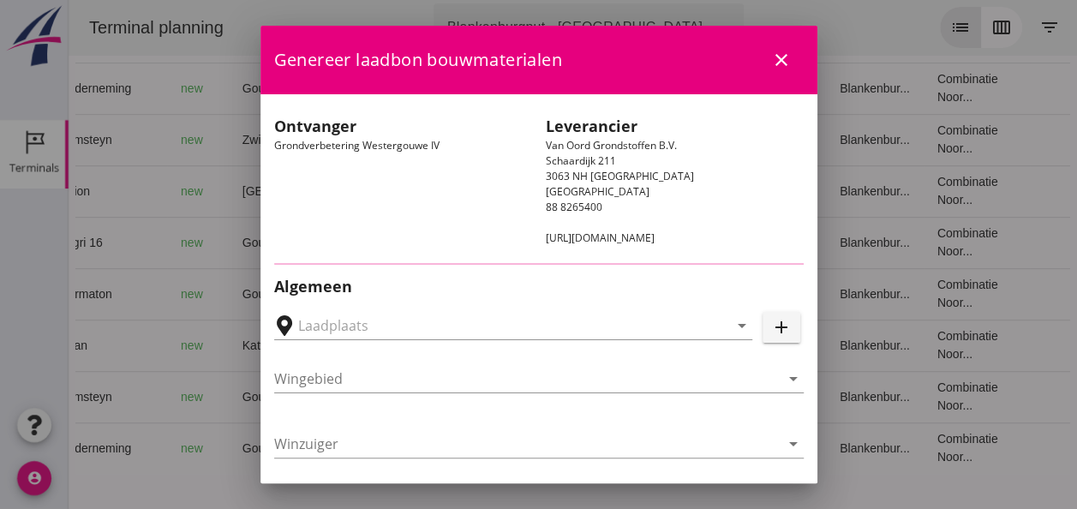
type input "Loswal Fa. J. Bos&Zonen, [GEOGRAPHIC_DATA]"
type input "Eemsteyn"
type input "[PERSON_NAME]"
type input "1643"
type input "Ontzilt oph.zand [75] (6120)"
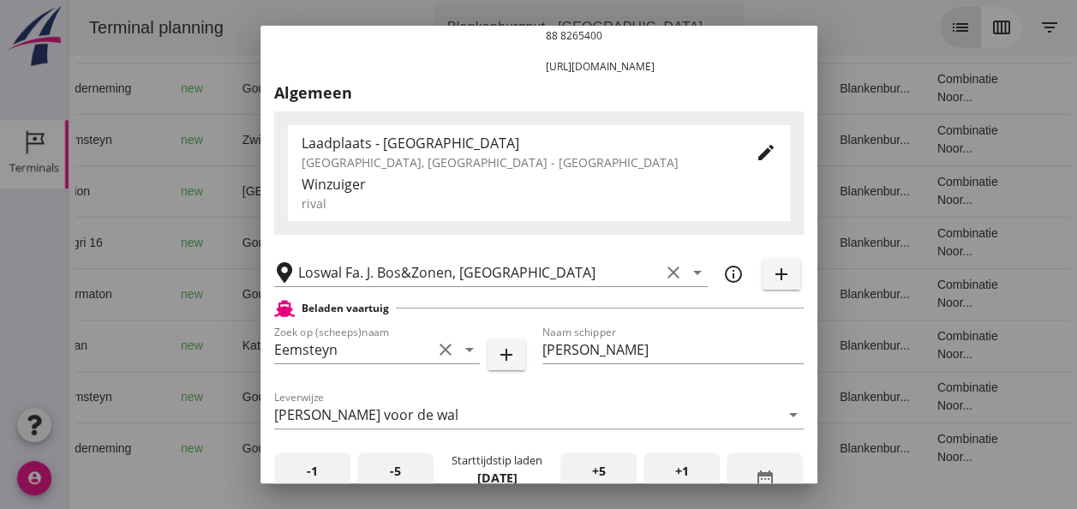
scroll to position [343, 0]
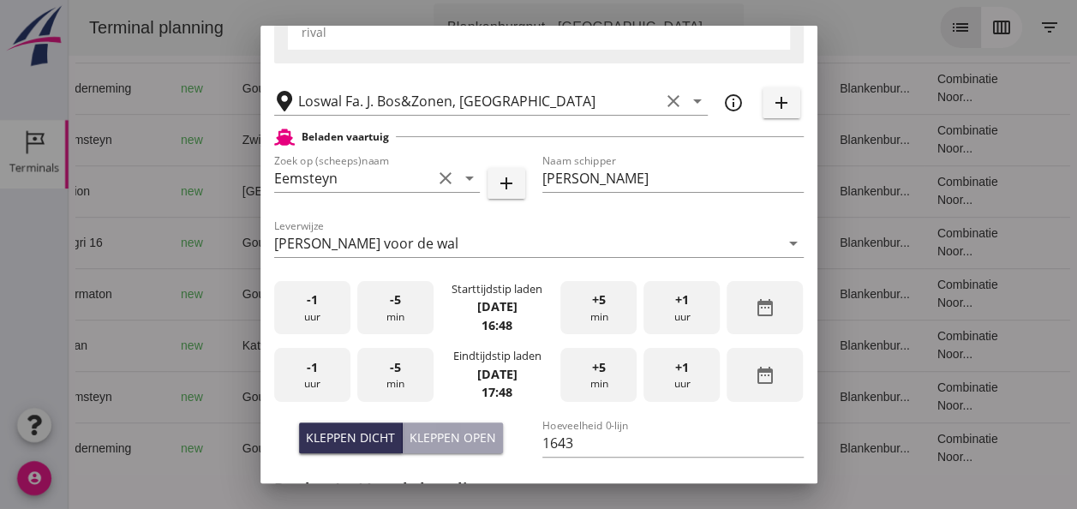
click at [461, 432] on div "Kleppen open" at bounding box center [452, 437] width 87 height 18
type input "1505"
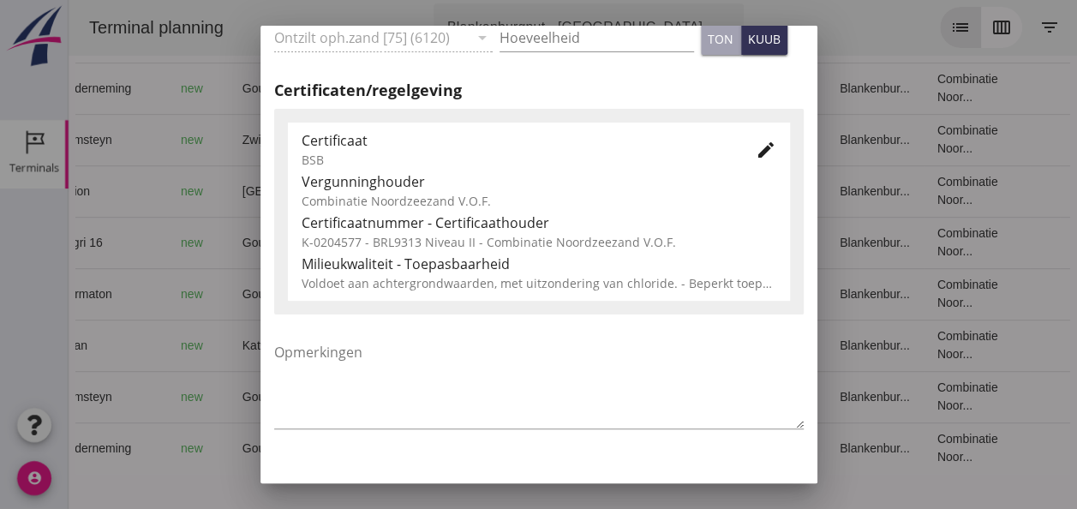
scroll to position [873, 0]
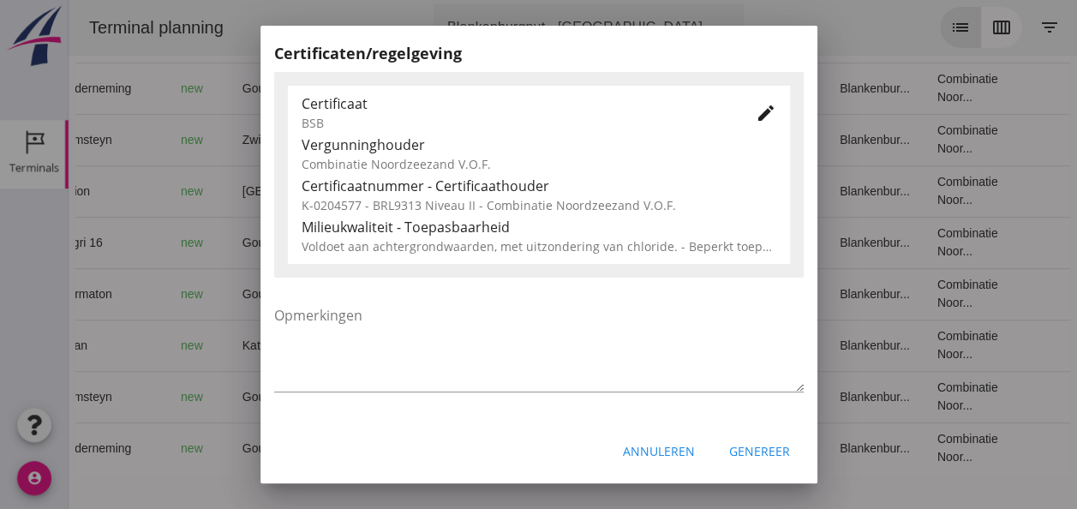
click at [653, 445] on div "Annuleren" at bounding box center [659, 451] width 72 height 18
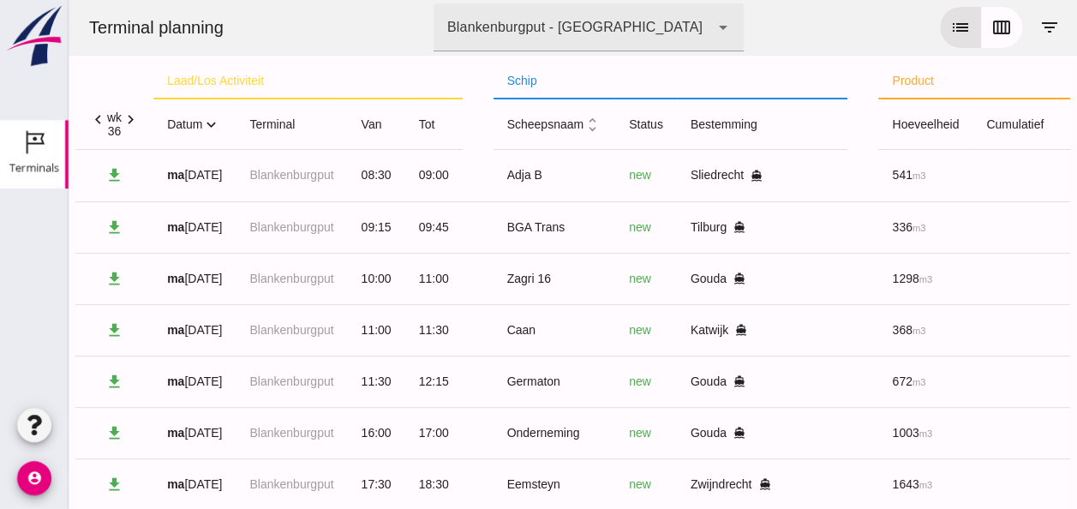
scroll to position [0, 0]
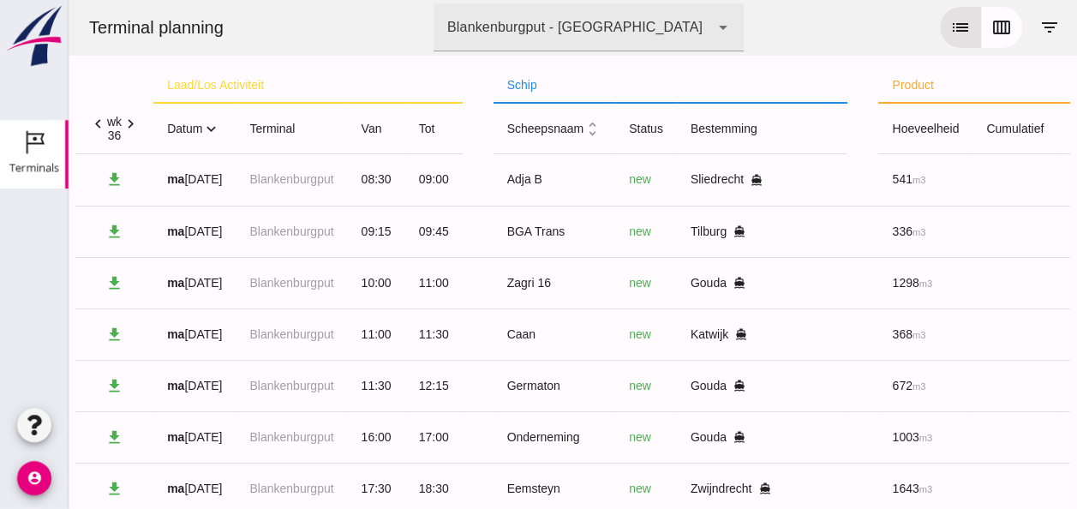
click icon "expand_more"
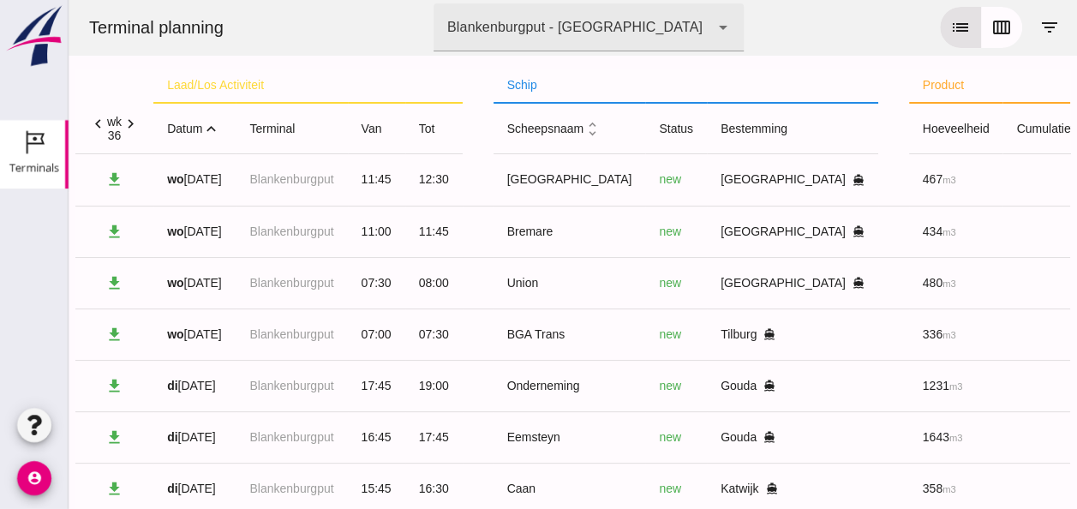
click icon "expand_less"
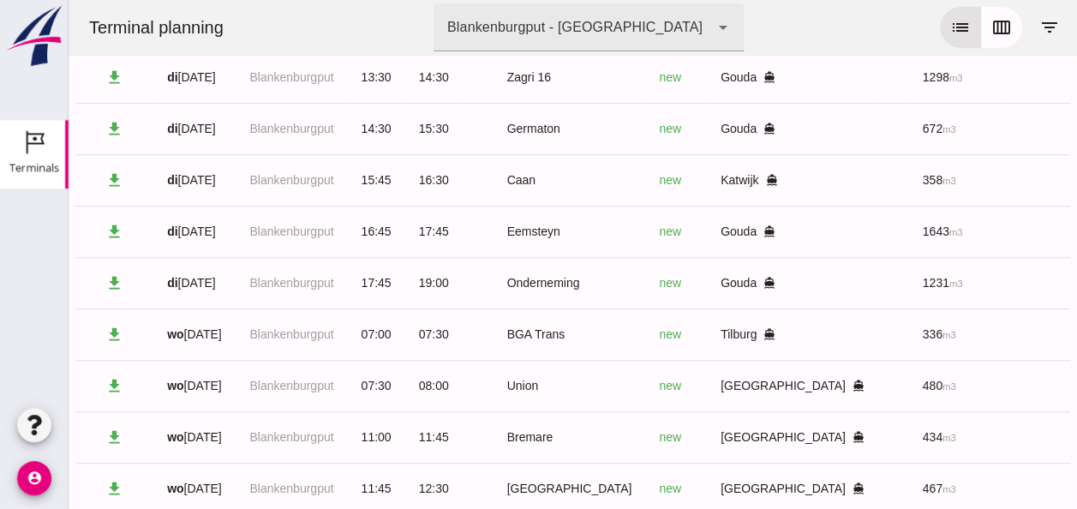
scroll to position [567, 0]
